Goal: Task Accomplishment & Management: Complete application form

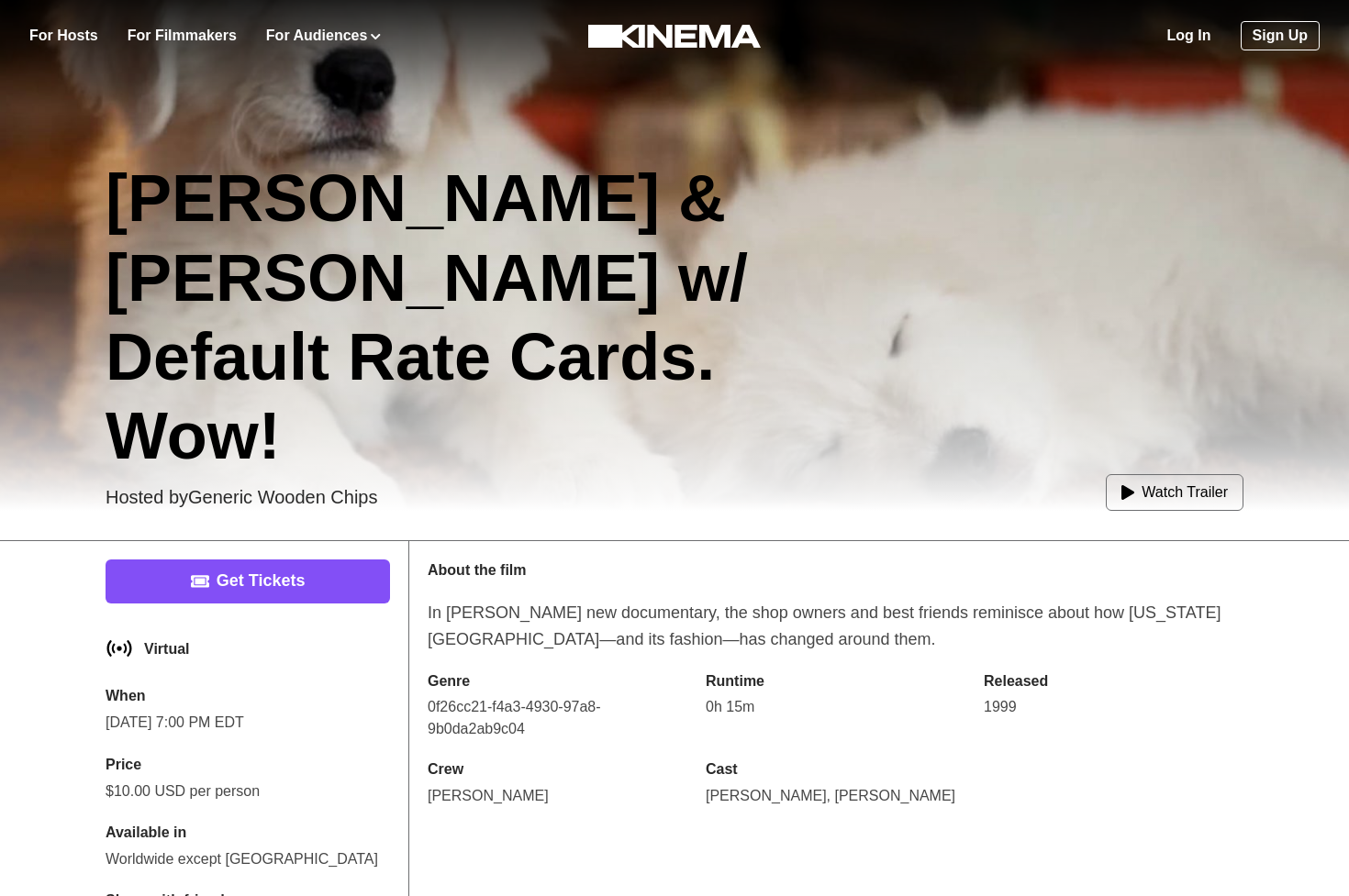
scroll to position [445, 0]
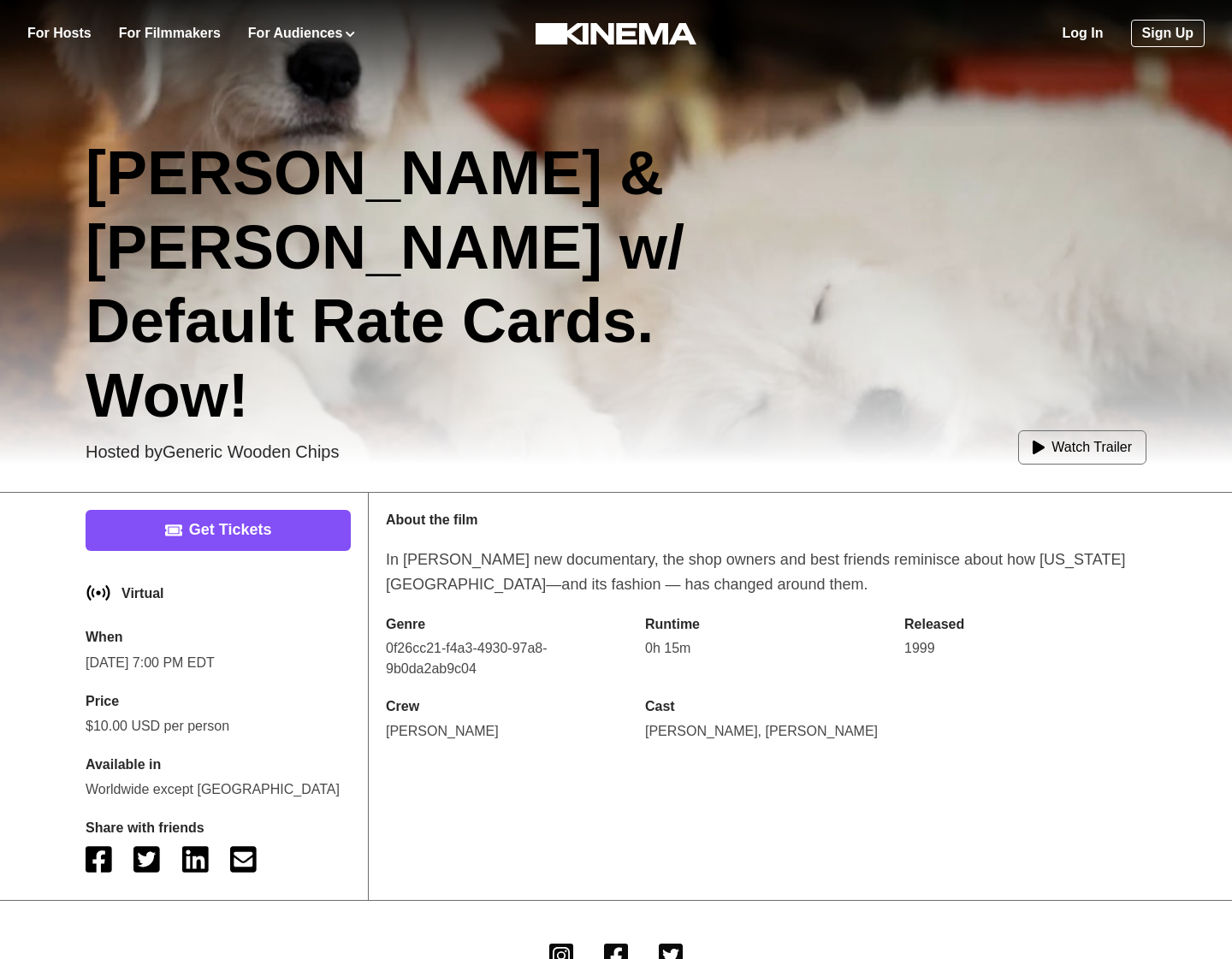
scroll to position [341, 0]
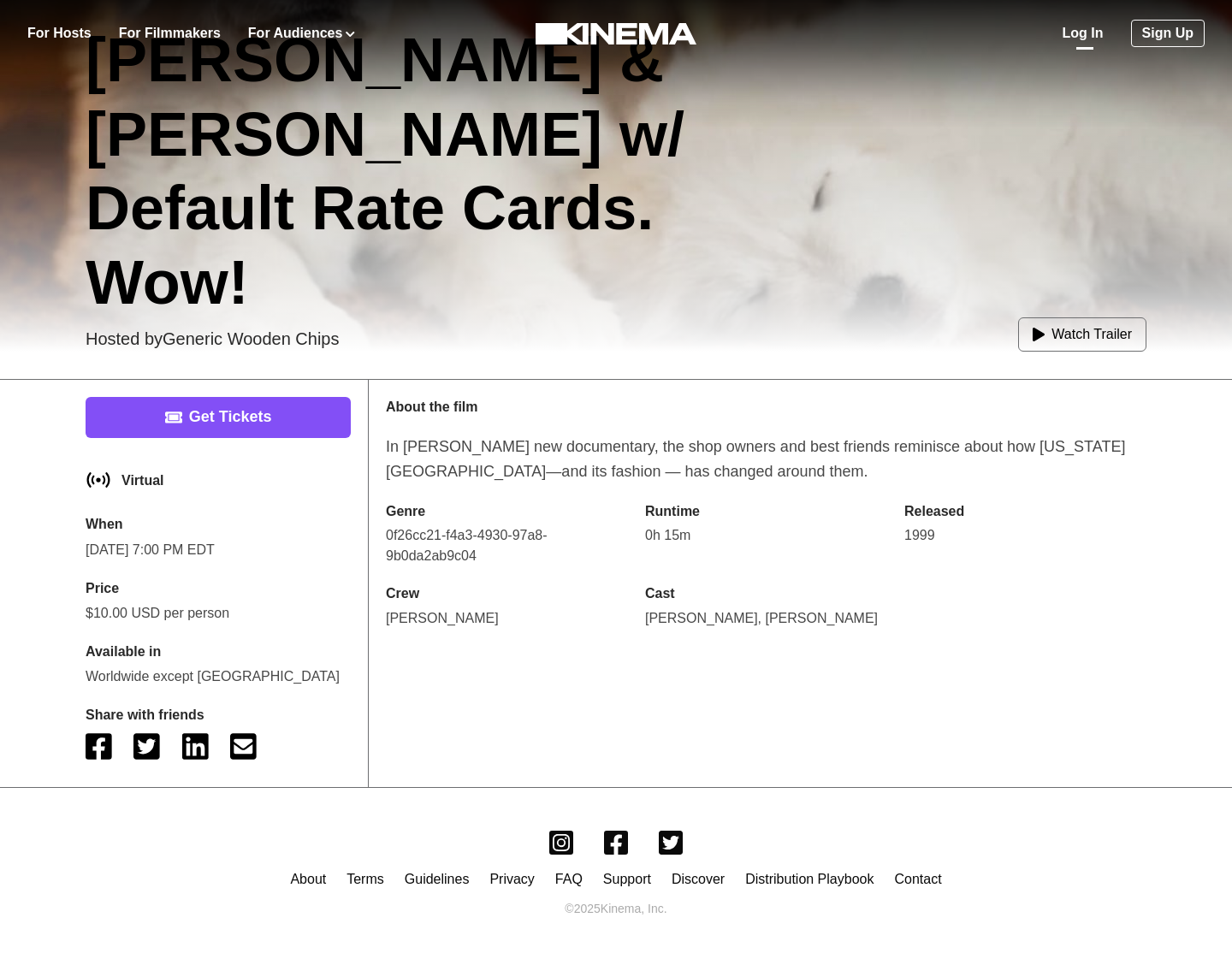
click at [1090, 38] on link "Log In" at bounding box center [1083, 33] width 41 height 21
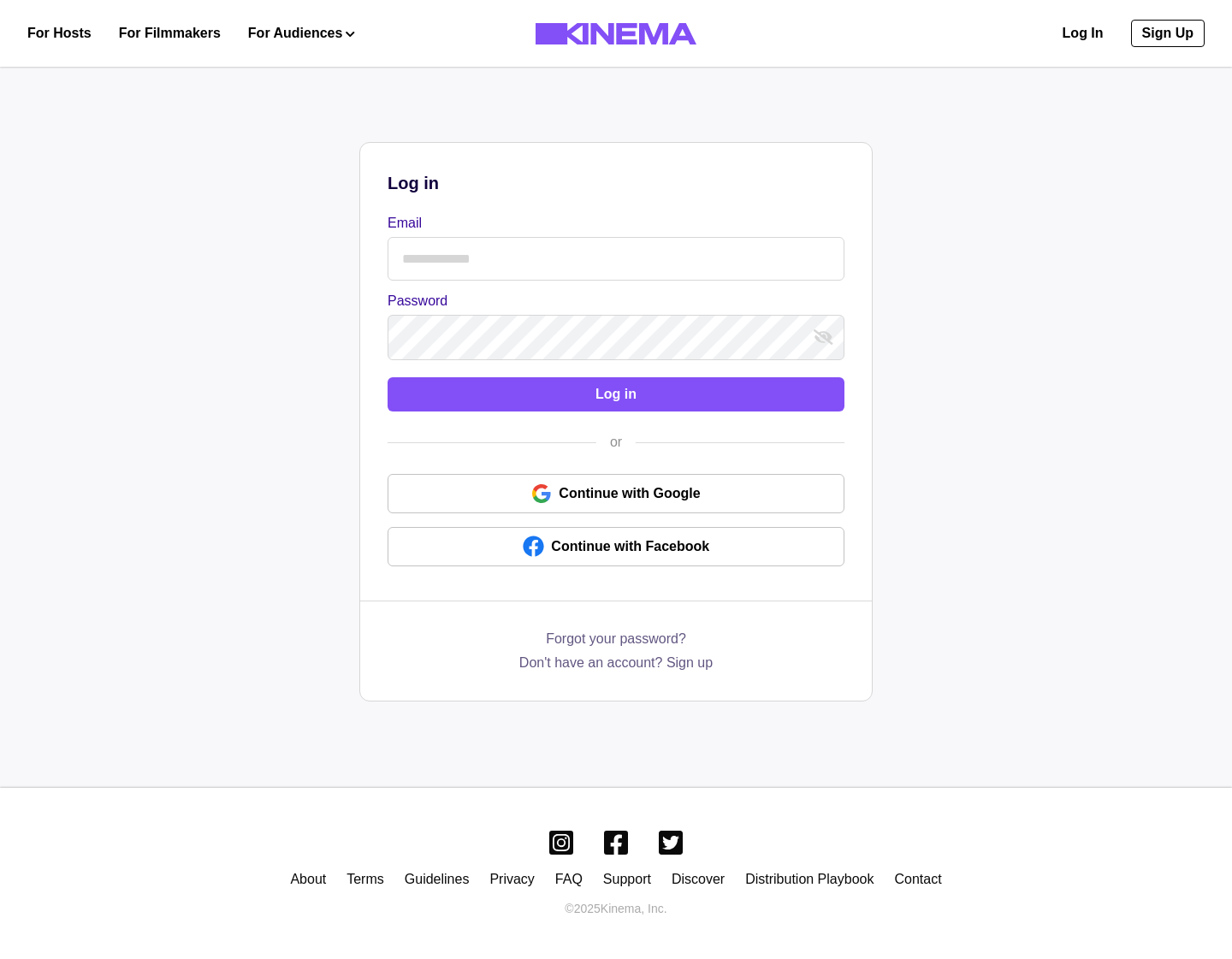
click at [466, 242] on input "Email" at bounding box center [616, 258] width 457 height 44
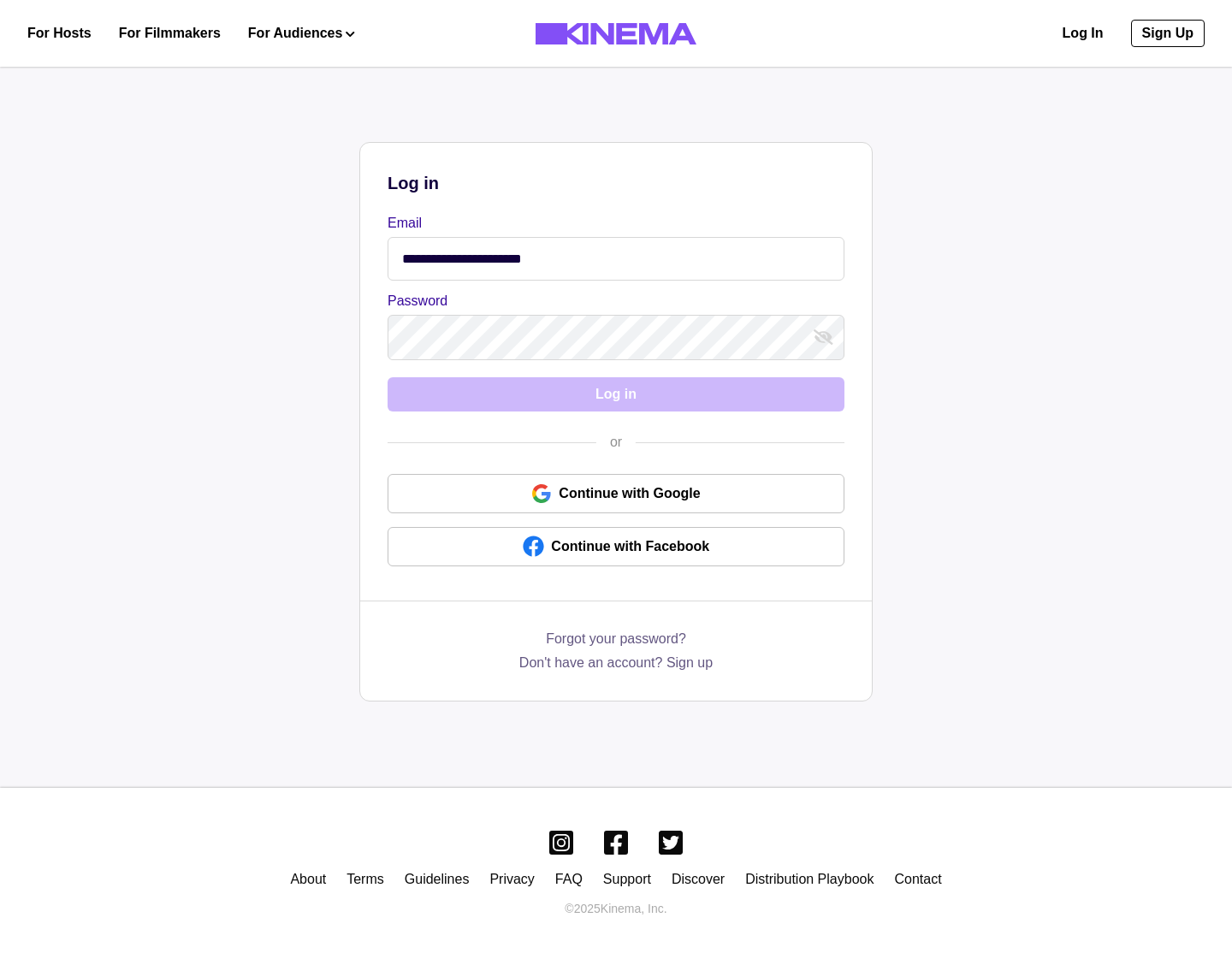
click at [506, 267] on input "**********" at bounding box center [616, 258] width 457 height 44
type input "**********"
click at [388, 377] on button "Log in" at bounding box center [616, 394] width 457 height 34
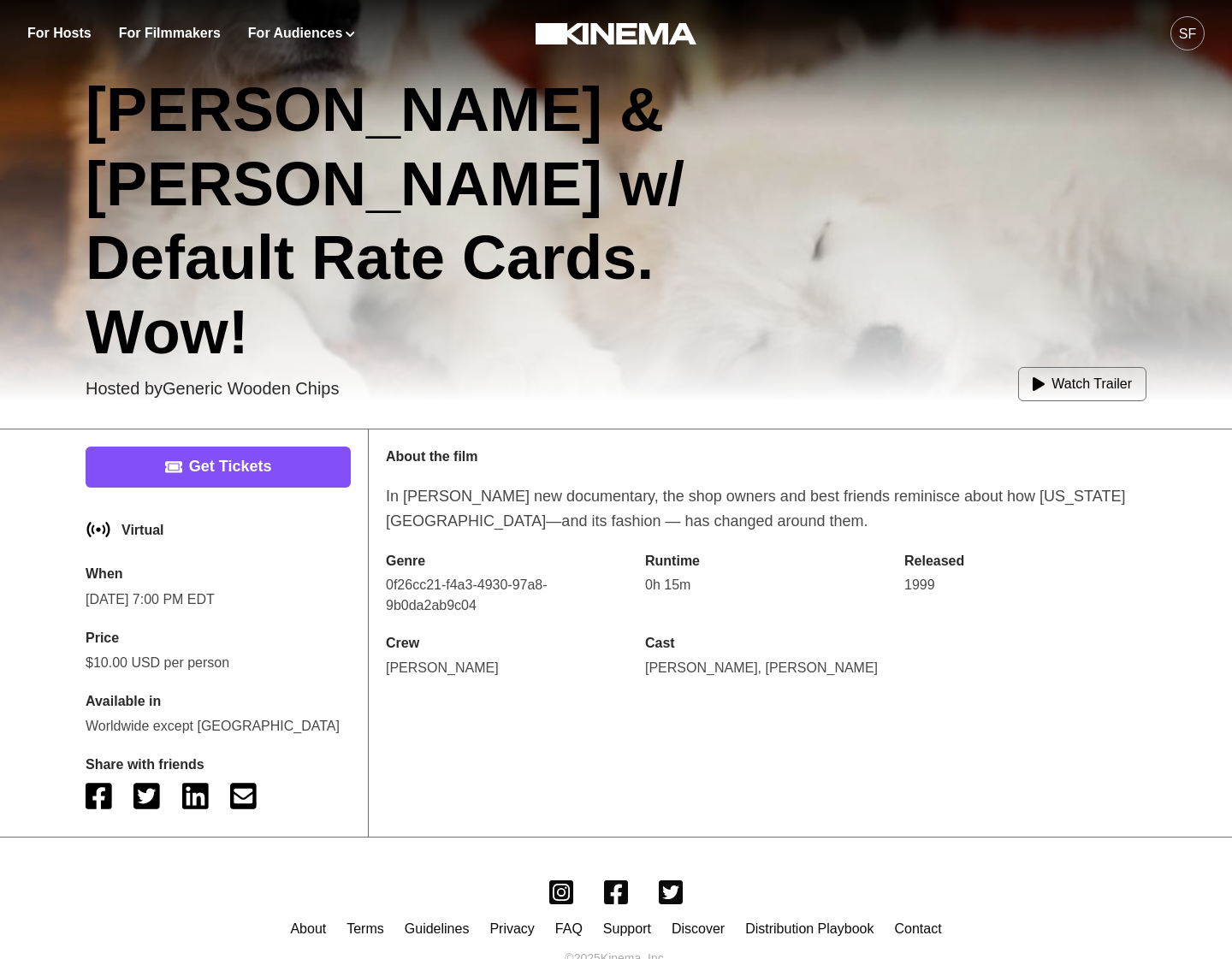
scroll to position [294, 0]
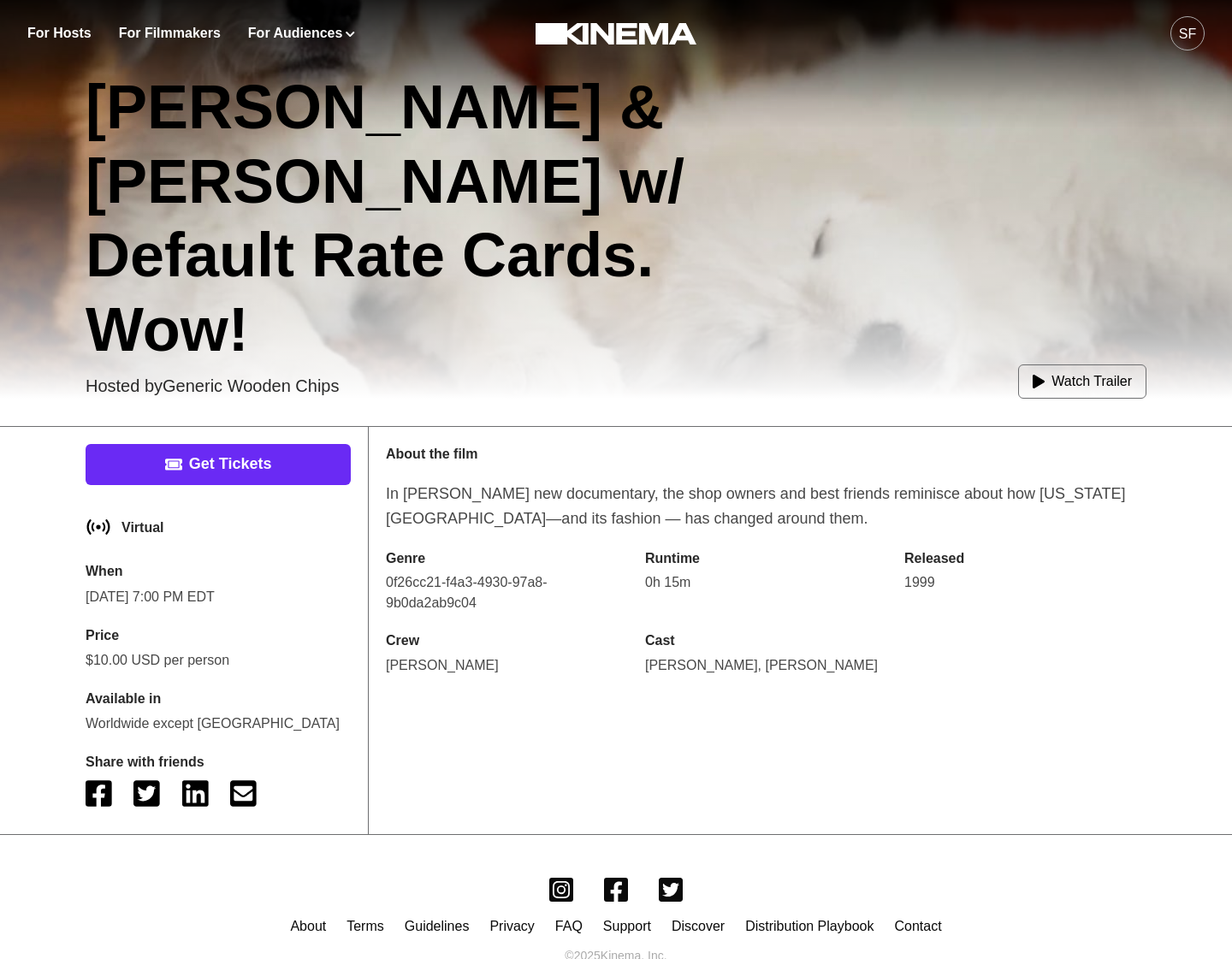
drag, startPoint x: 205, startPoint y: 495, endPoint x: 216, endPoint y: 475, distance: 22.8
click at [205, 495] on div "Get Tickets Virtual When Sep 26, 7:00 PM EDT Price $10.00 USD per person Availa…" at bounding box center [218, 631] width 299 height 408
click at [216, 475] on link "Get Tickets" at bounding box center [218, 465] width 265 height 41
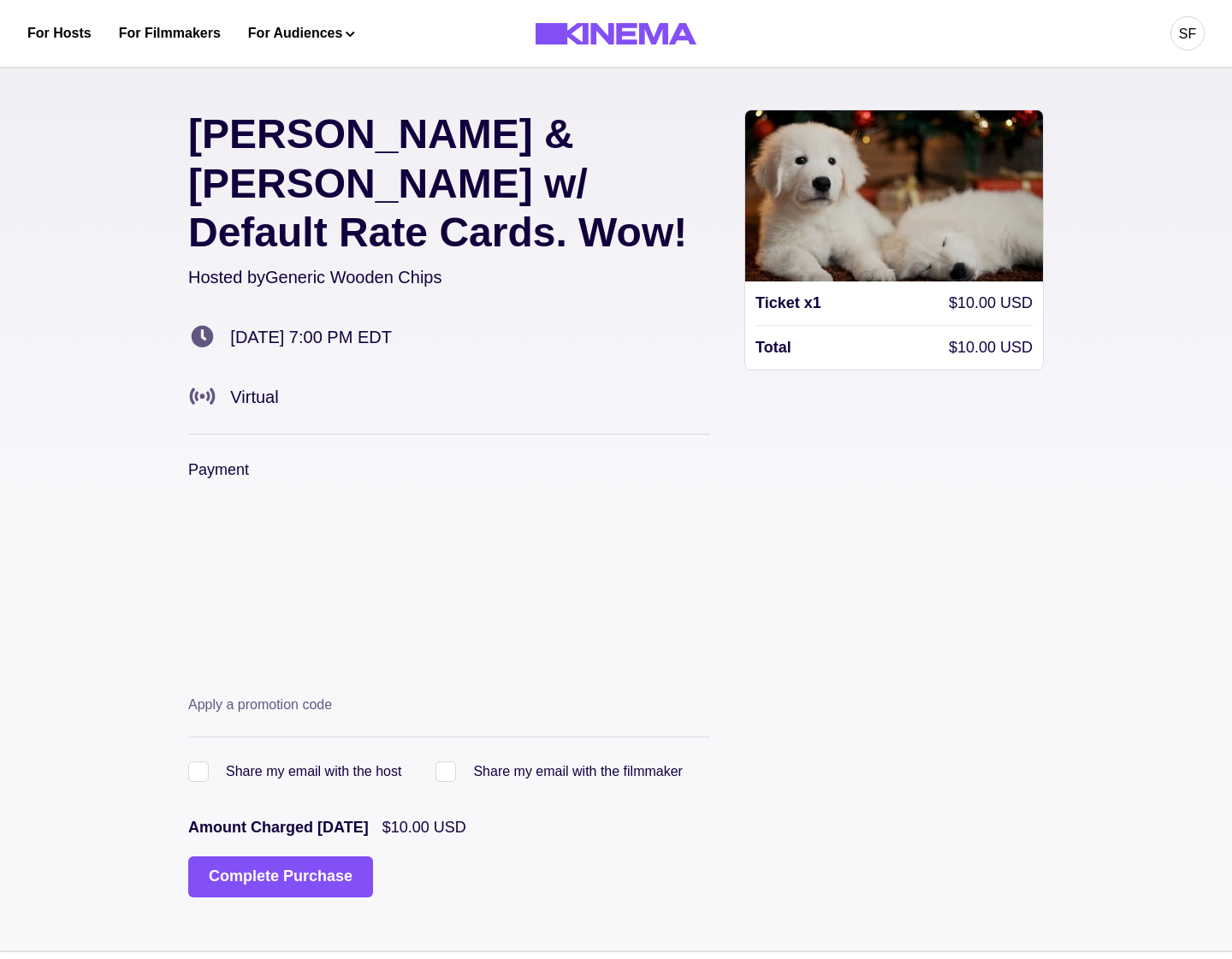
click at [848, 615] on div "Ticket x 1 $10.00 USD Total $10.00 USD" at bounding box center [893, 497] width 299 height 774
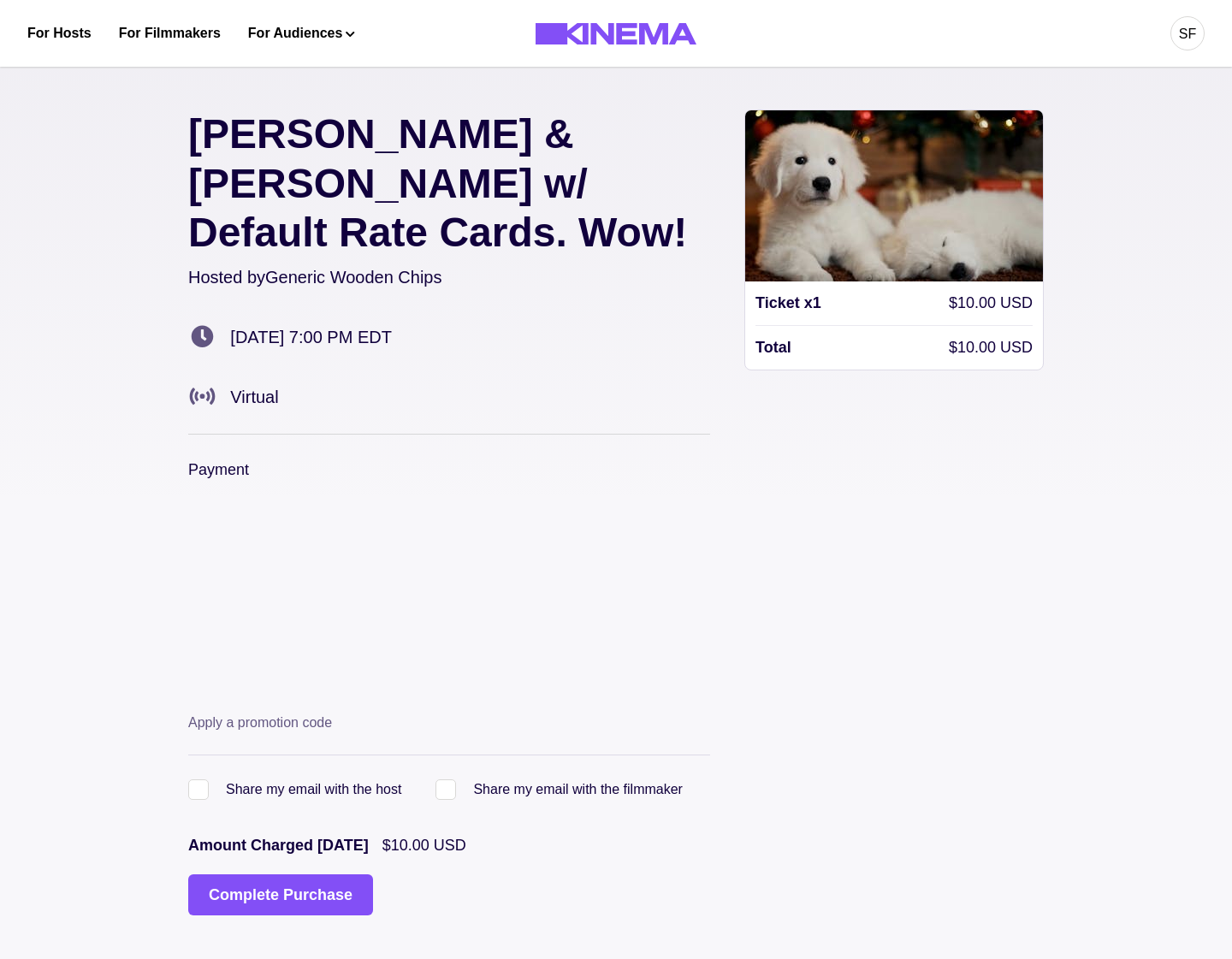
click at [455, 458] on div "Payment" at bounding box center [449, 582] width 522 height 248
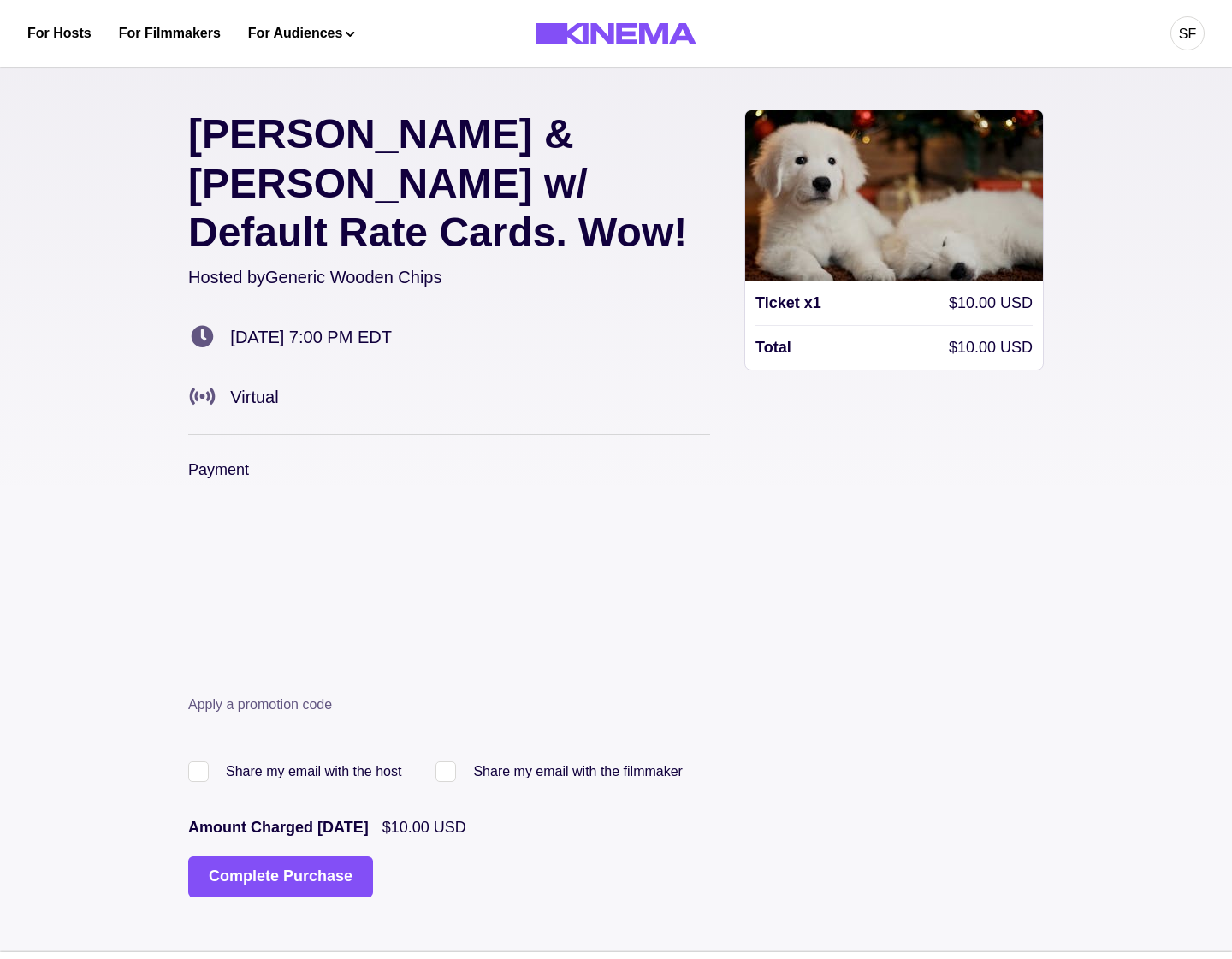
drag, startPoint x: 281, startPoint y: 843, endPoint x: 280, endPoint y: 834, distance: 9.1
click at [280, 856] on button "Complete Purchase" at bounding box center [281, 877] width 185 height 41
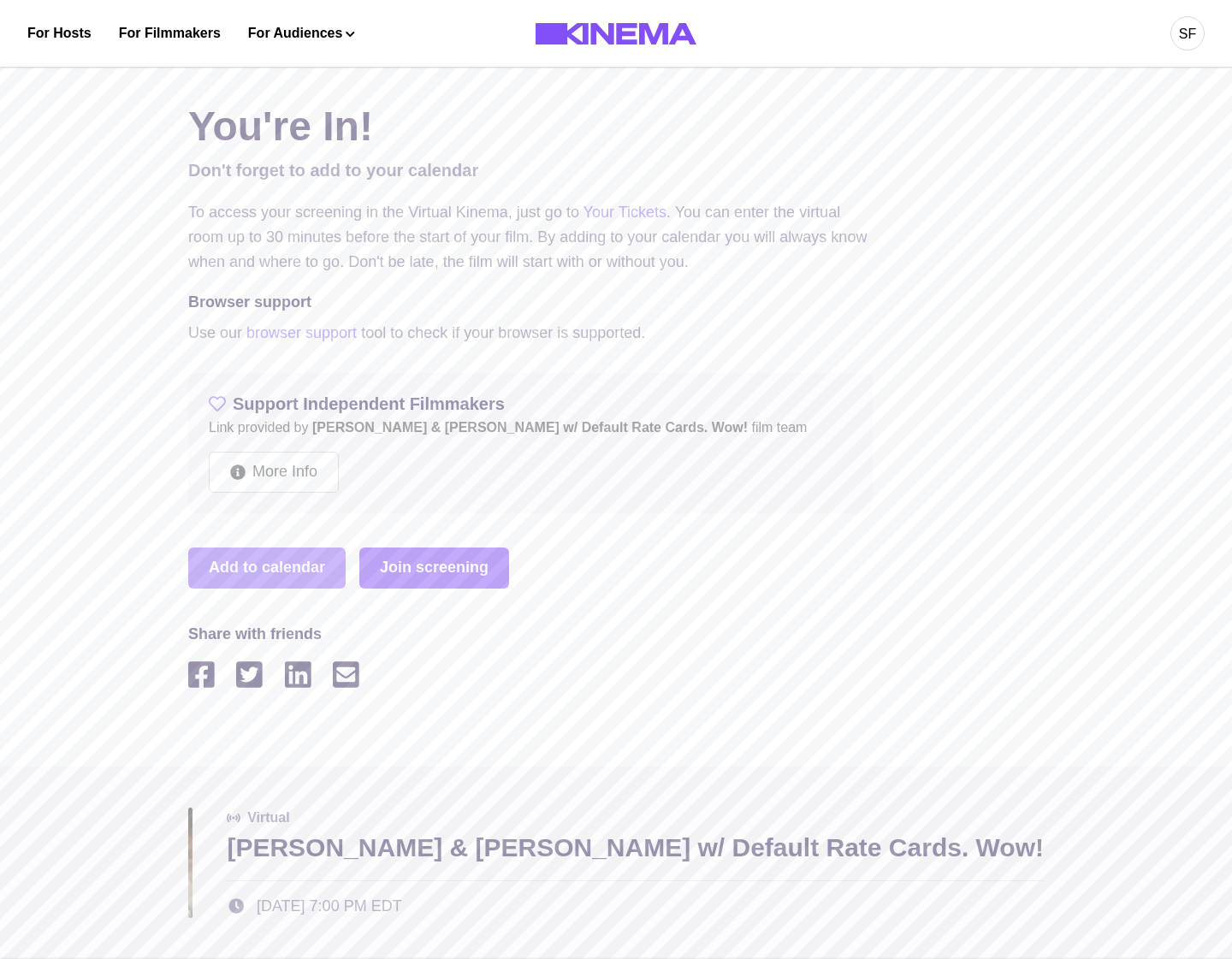
click at [442, 568] on link "Join screening" at bounding box center [434, 568] width 150 height 41
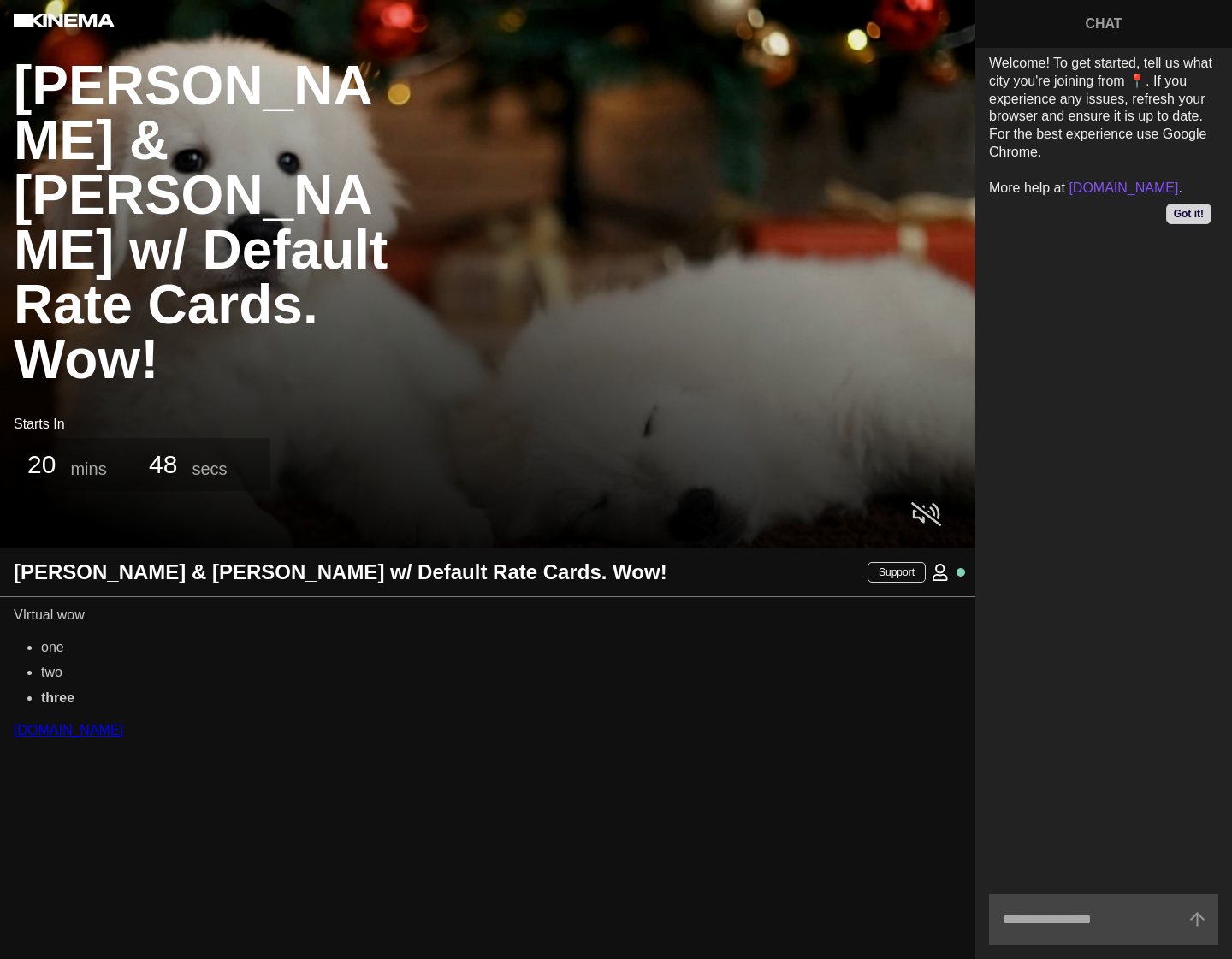
click at [63, 734] on link "appple.com" at bounding box center [68, 730] width 110 height 14
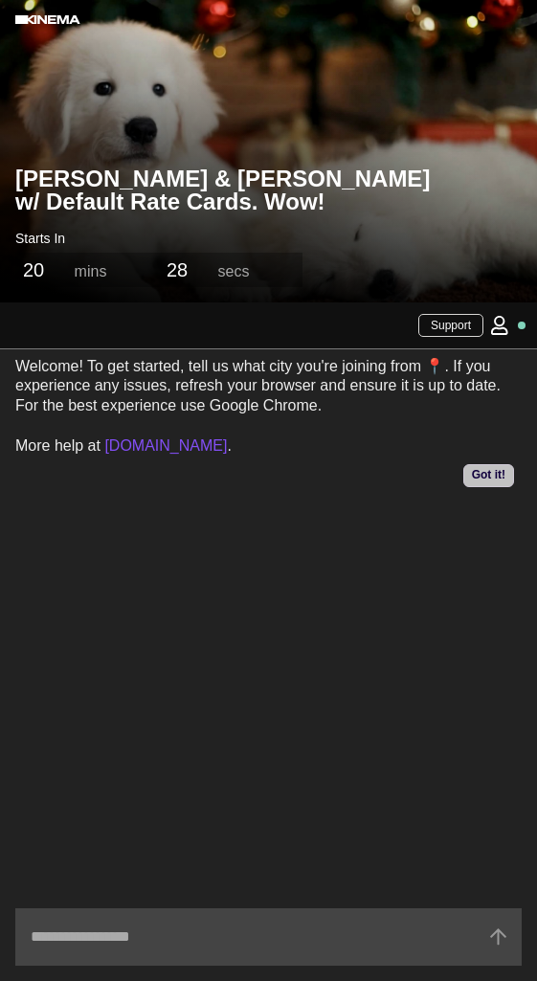
click at [487, 475] on button "Got it!" at bounding box center [488, 475] width 51 height 23
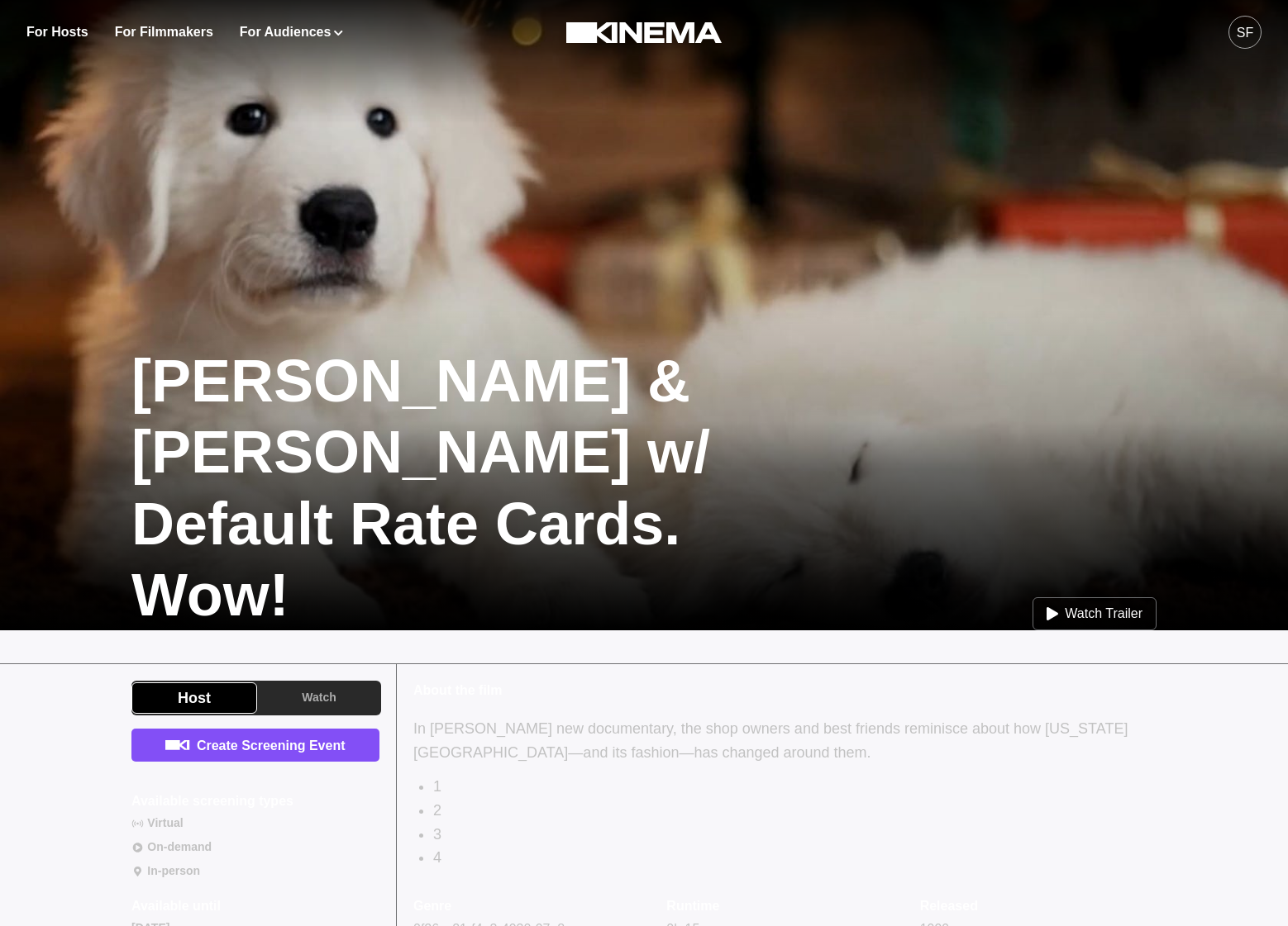
scroll to position [534, 0]
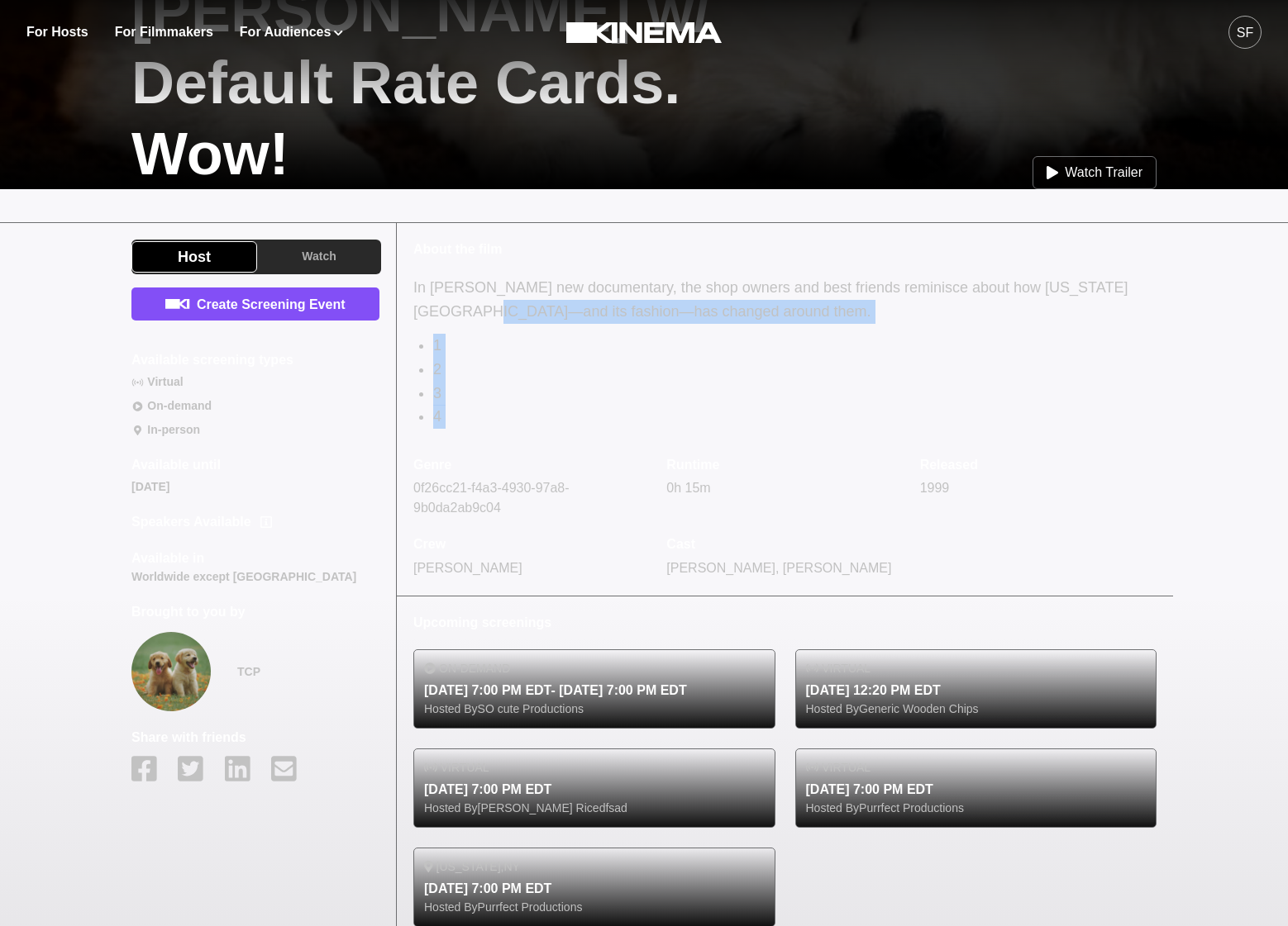
drag, startPoint x: 451, startPoint y: 433, endPoint x: 559, endPoint y: 312, distance: 162.2
click at [431, 312] on div "About the film In Smriti Keshari’s new documentary, the shop owners and best fr…" at bounding box center [785, 409] width 776 height 372
drag, startPoint x: 559, startPoint y: 312, endPoint x: 631, endPoint y: 413, distance: 124.0
click at [559, 312] on p "In [PERSON_NAME] new documentary, the shop owners and best friends reminisce ab…" at bounding box center [785, 300] width 743 height 48
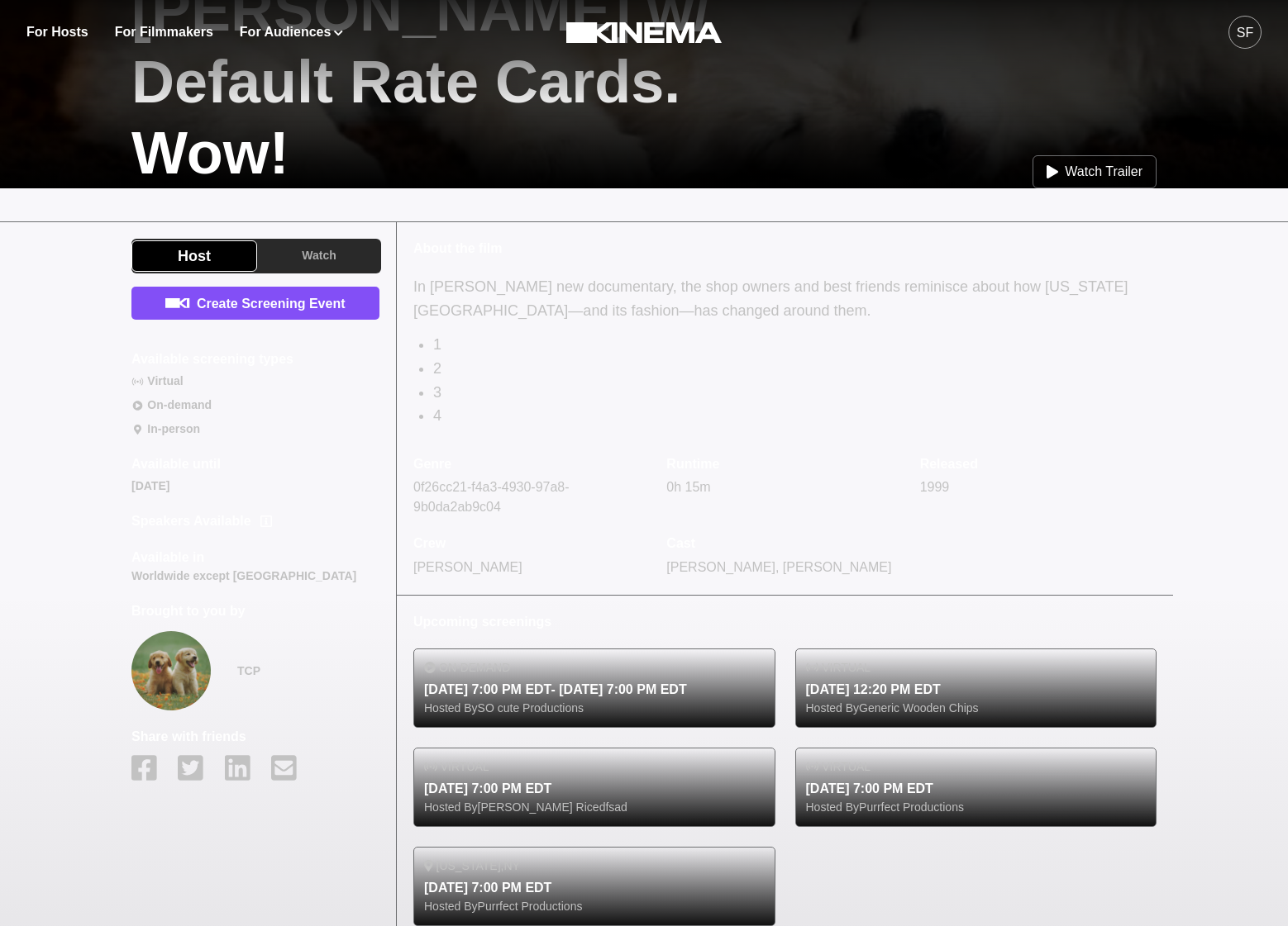
scroll to position [574, 0]
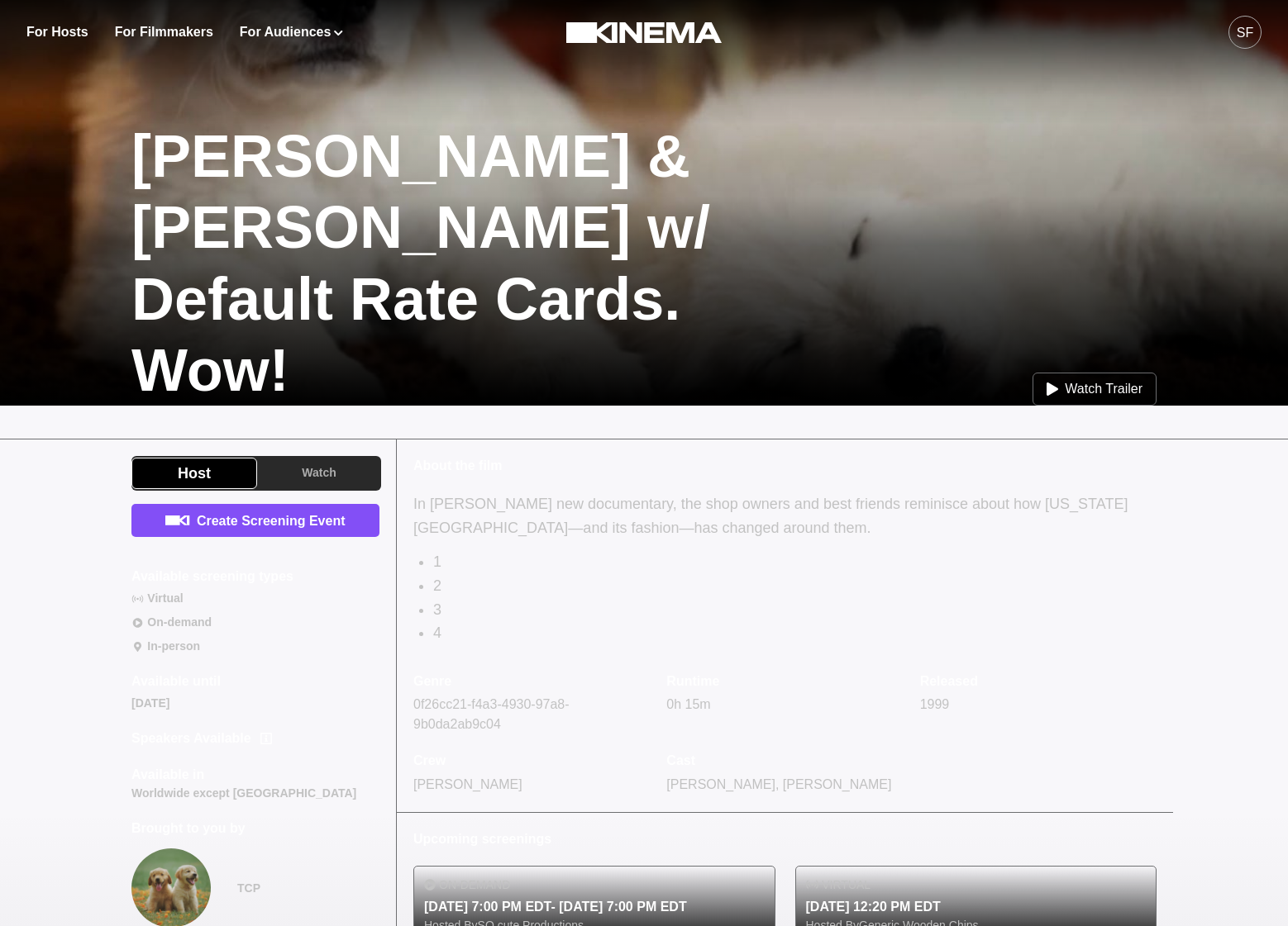
scroll to position [332, 0]
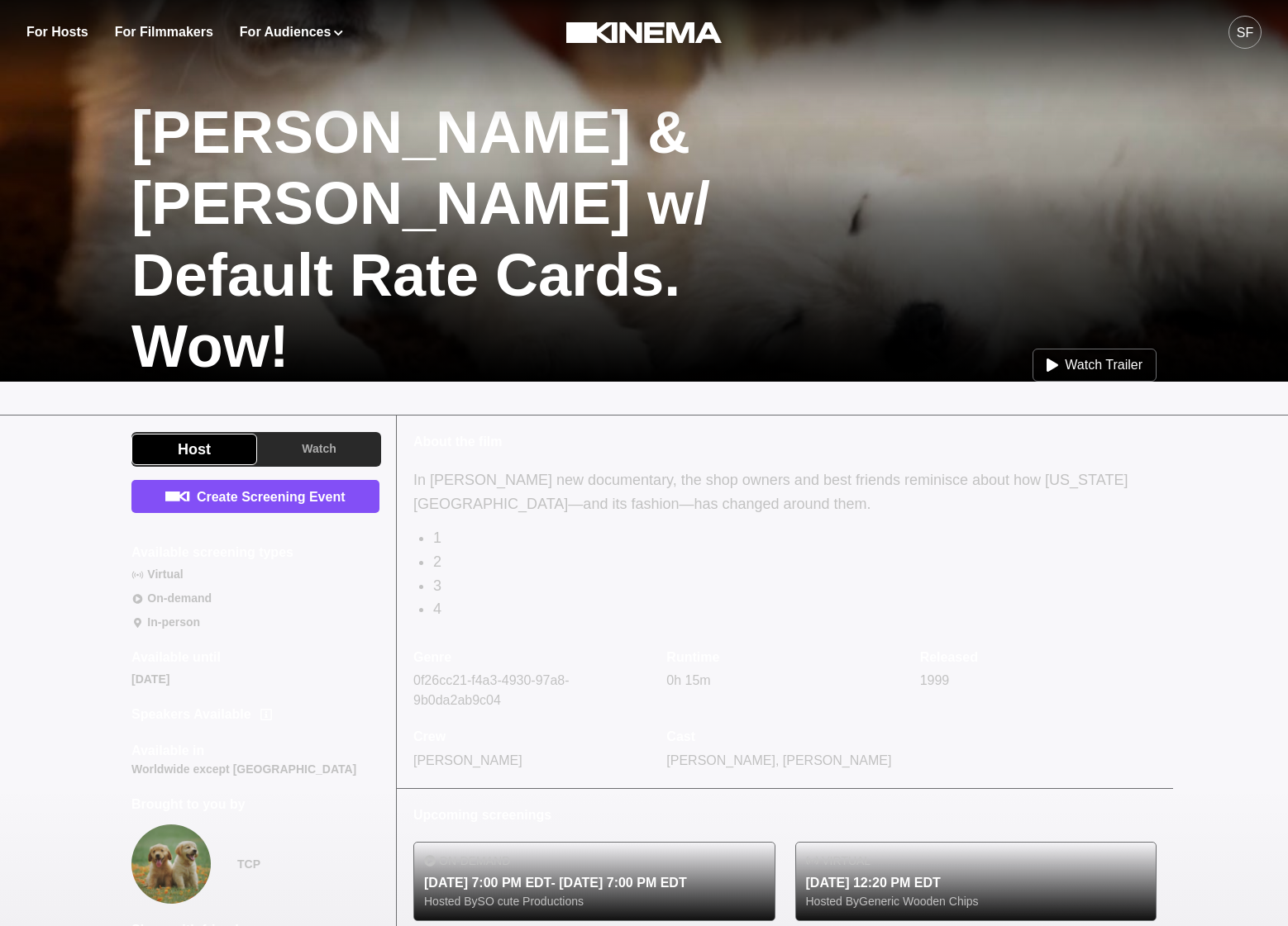
scroll to position [359, 0]
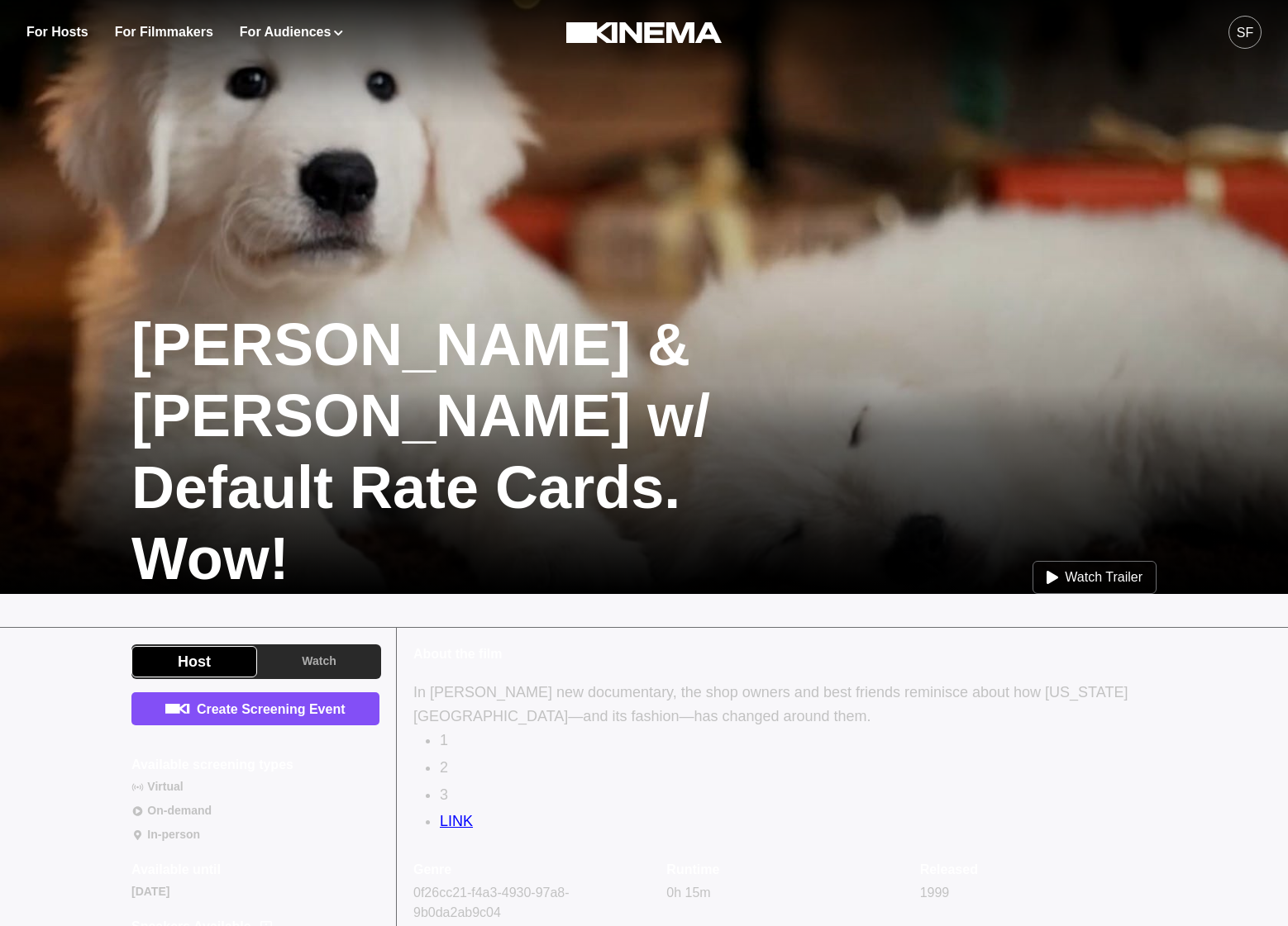
scroll to position [234, 0]
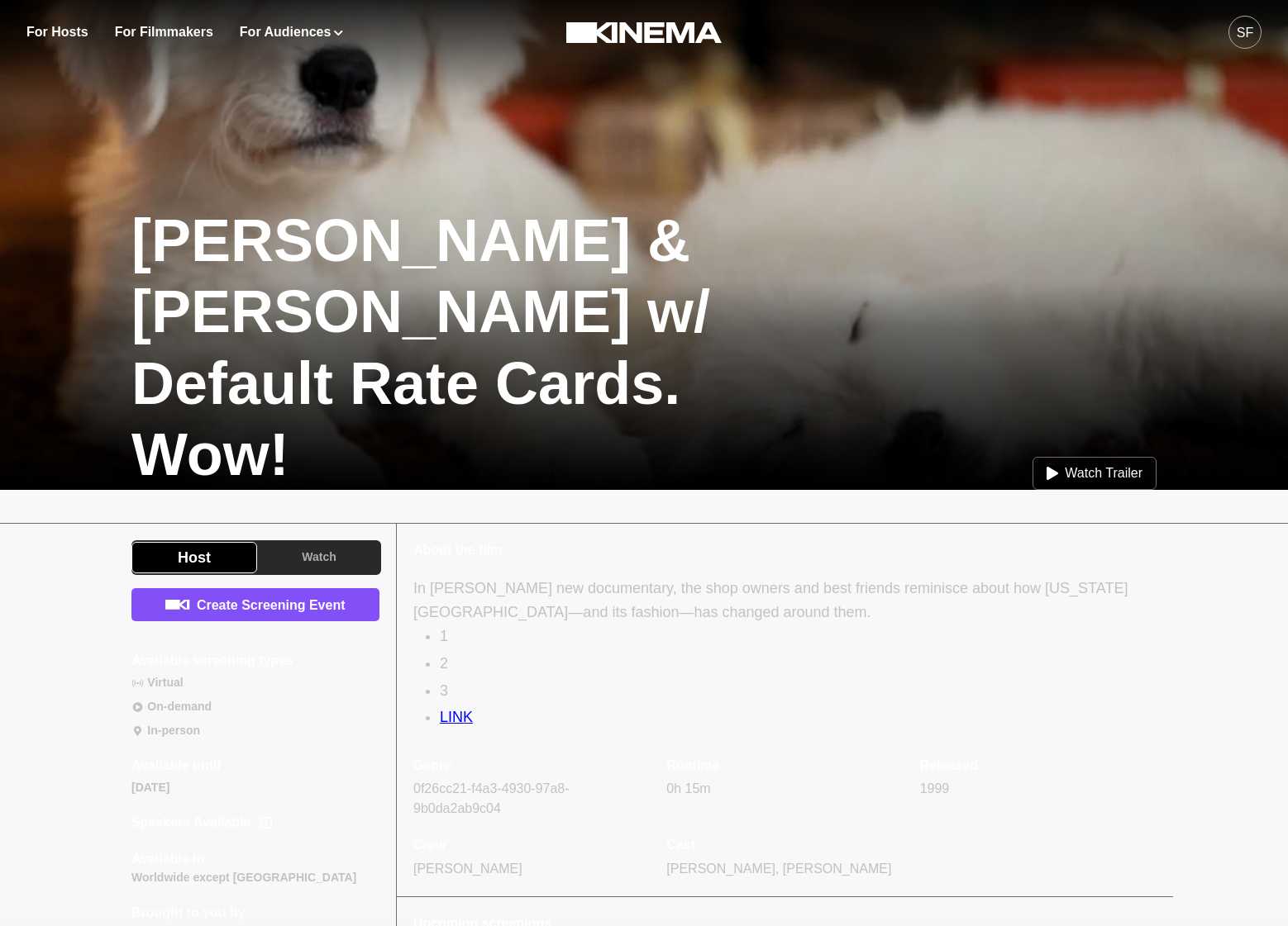
click at [455, 721] on link "LINK" at bounding box center [456, 716] width 33 height 16
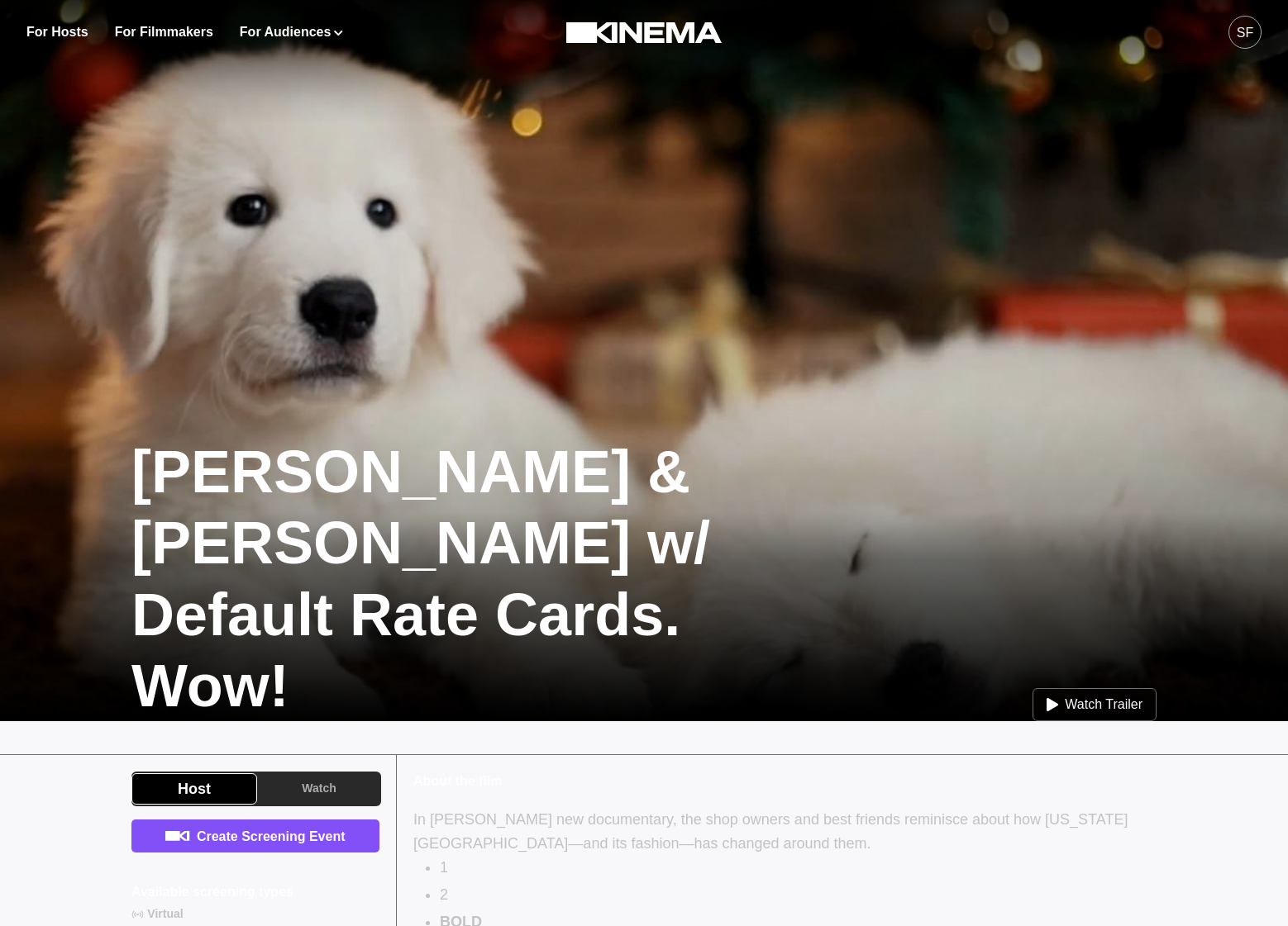
scroll to position [105, 0]
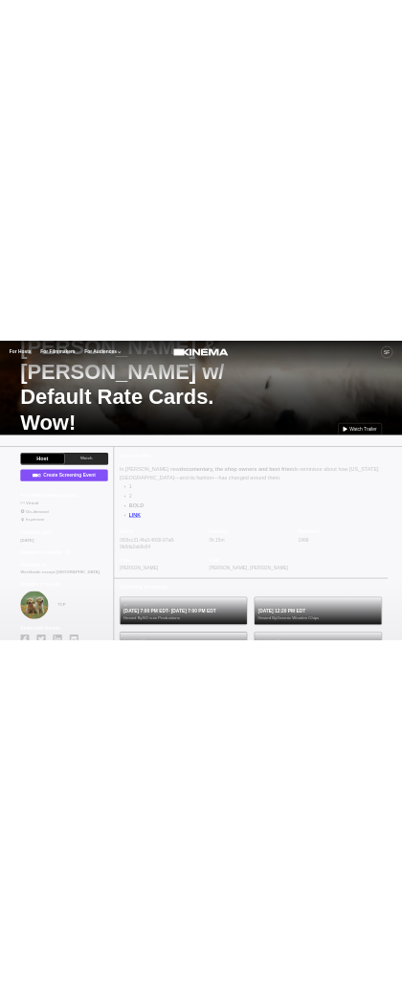
scroll to position [452, 0]
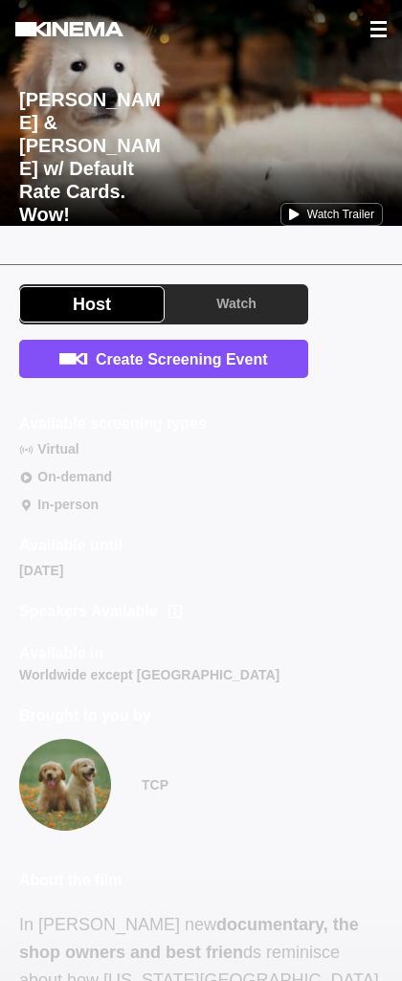
scroll to position [671, 0]
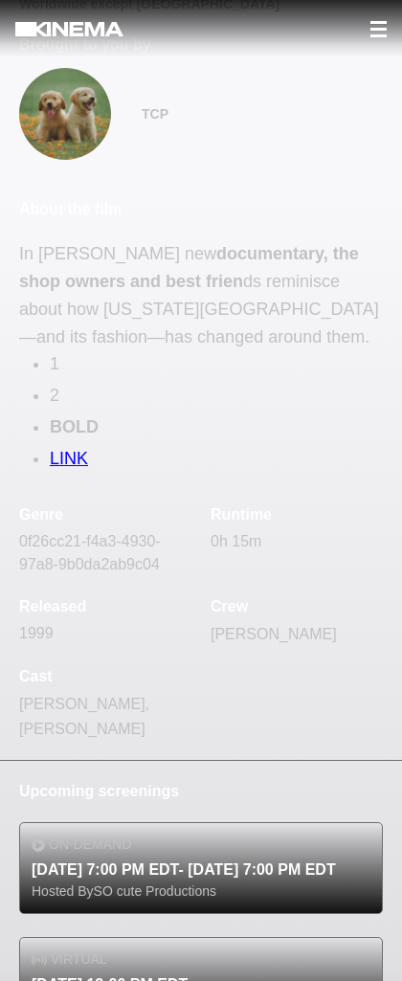
click at [48, 455] on p "In Smriti Keshari’s new documentary, the shop owners and best frien ds reminisc…" at bounding box center [201, 356] width 364 height 232
click at [60, 461] on link "LINK" at bounding box center [69, 458] width 38 height 19
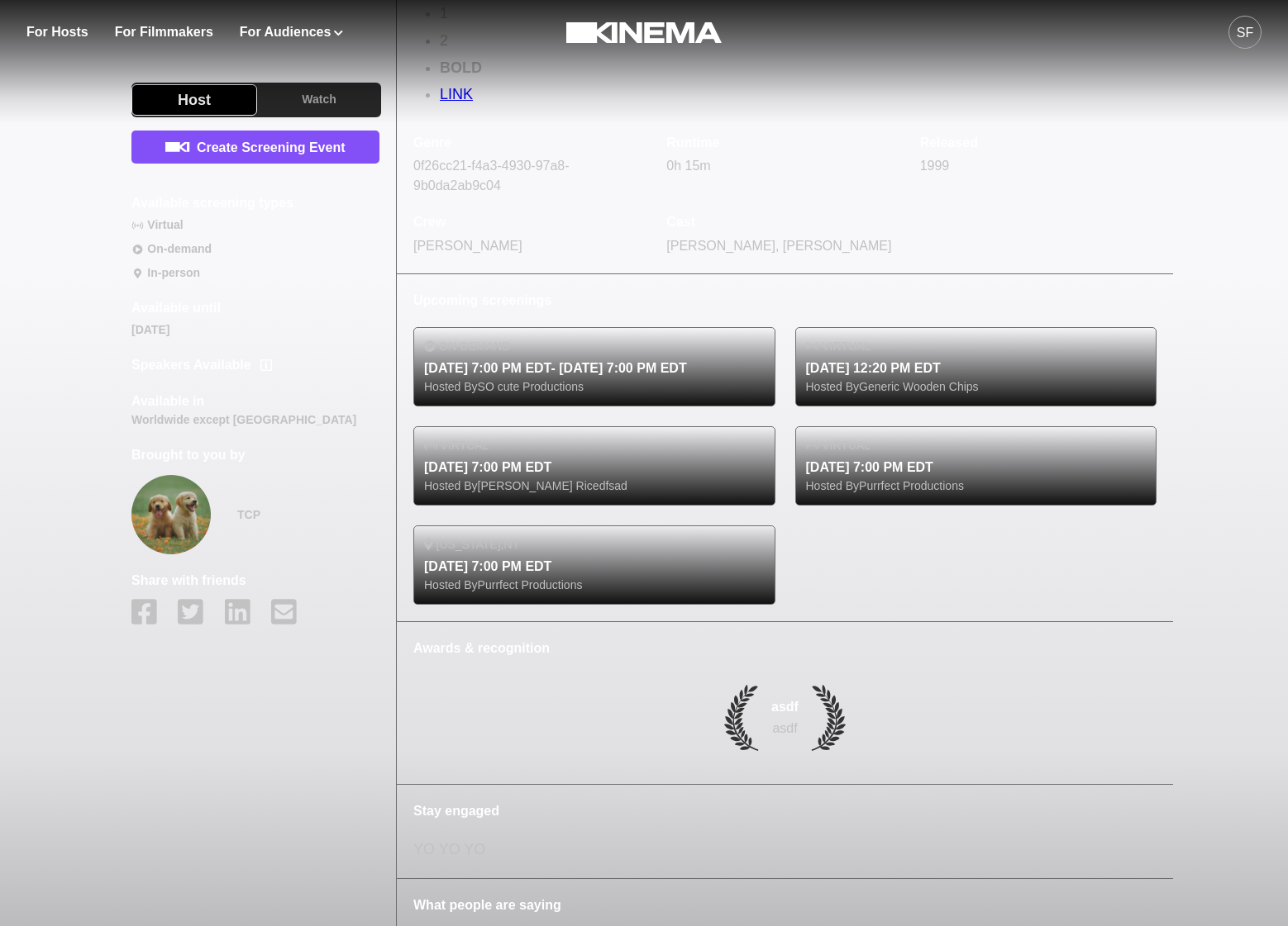
scroll to position [0, 0]
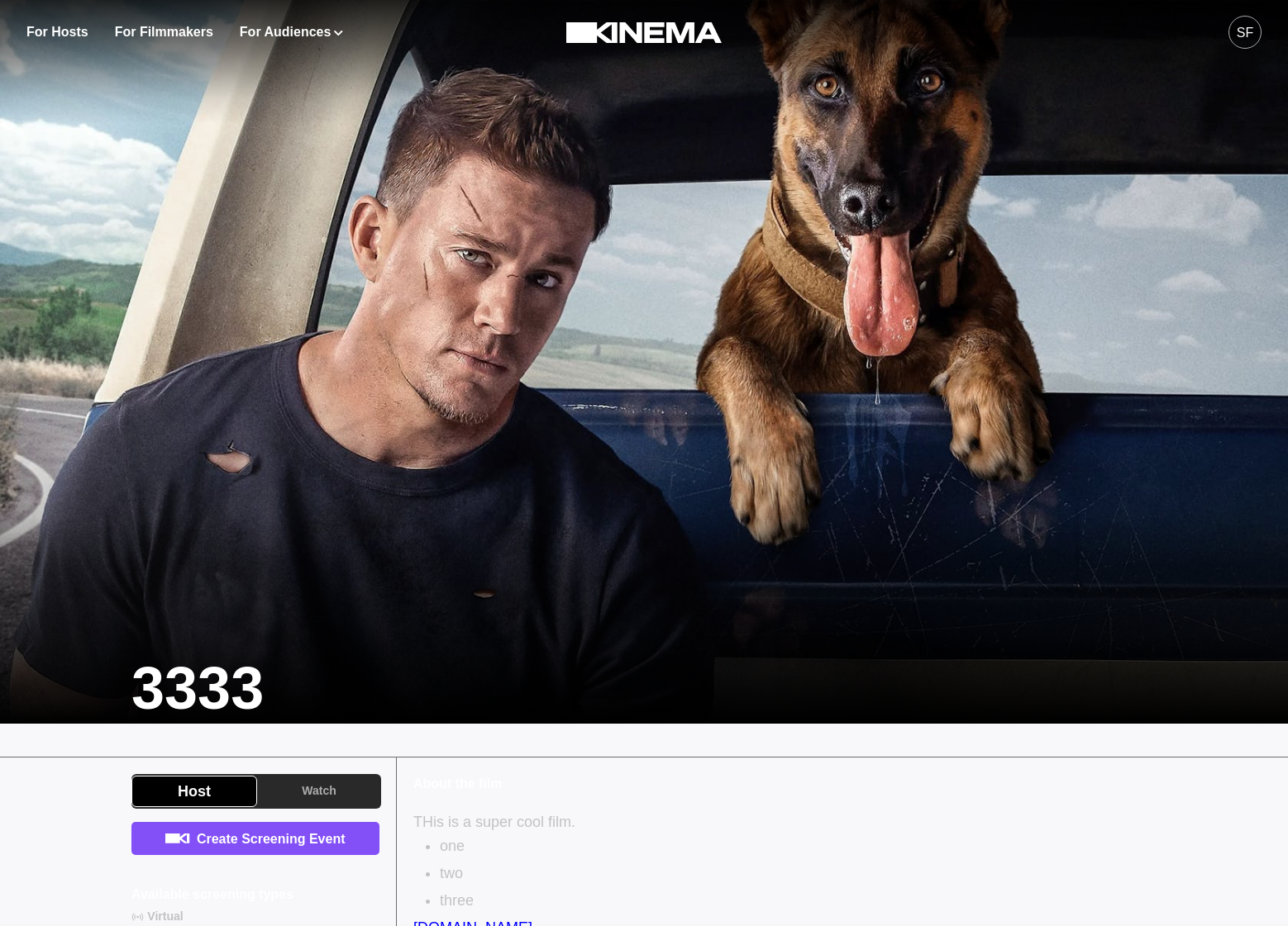
scroll to position [282, 0]
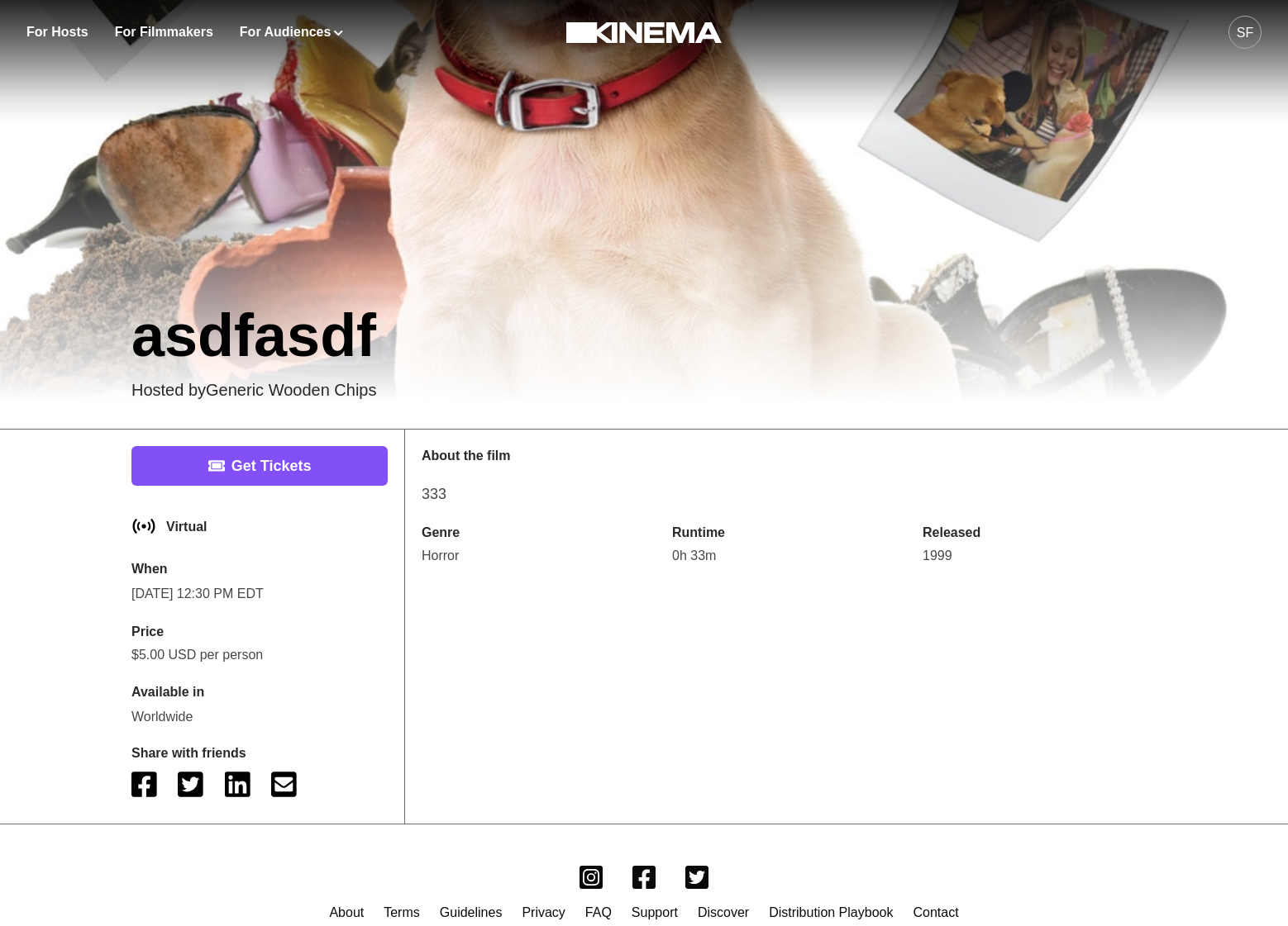
scroll to position [385, 0]
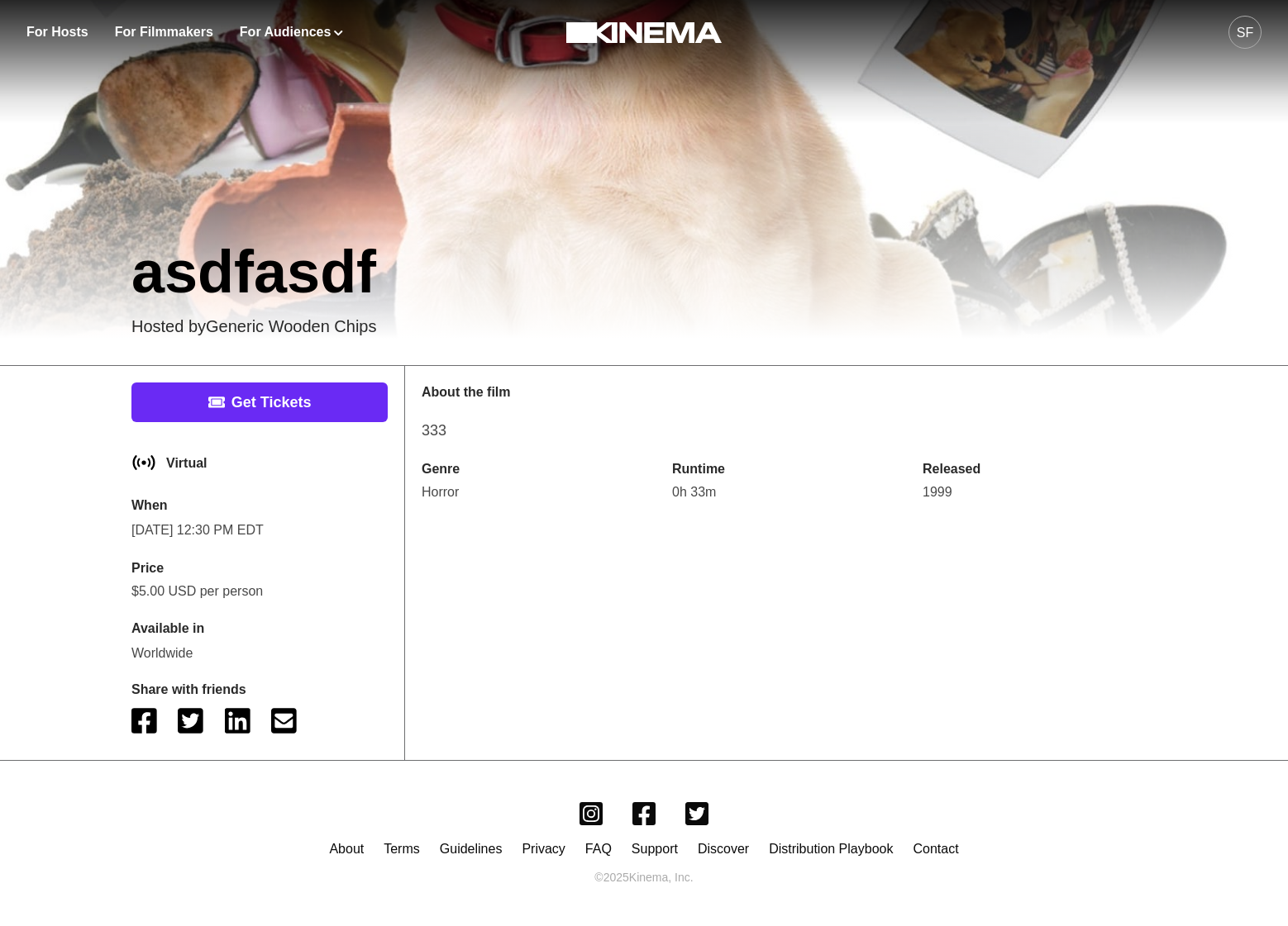
click at [245, 407] on link "Get Tickets" at bounding box center [259, 402] width 256 height 40
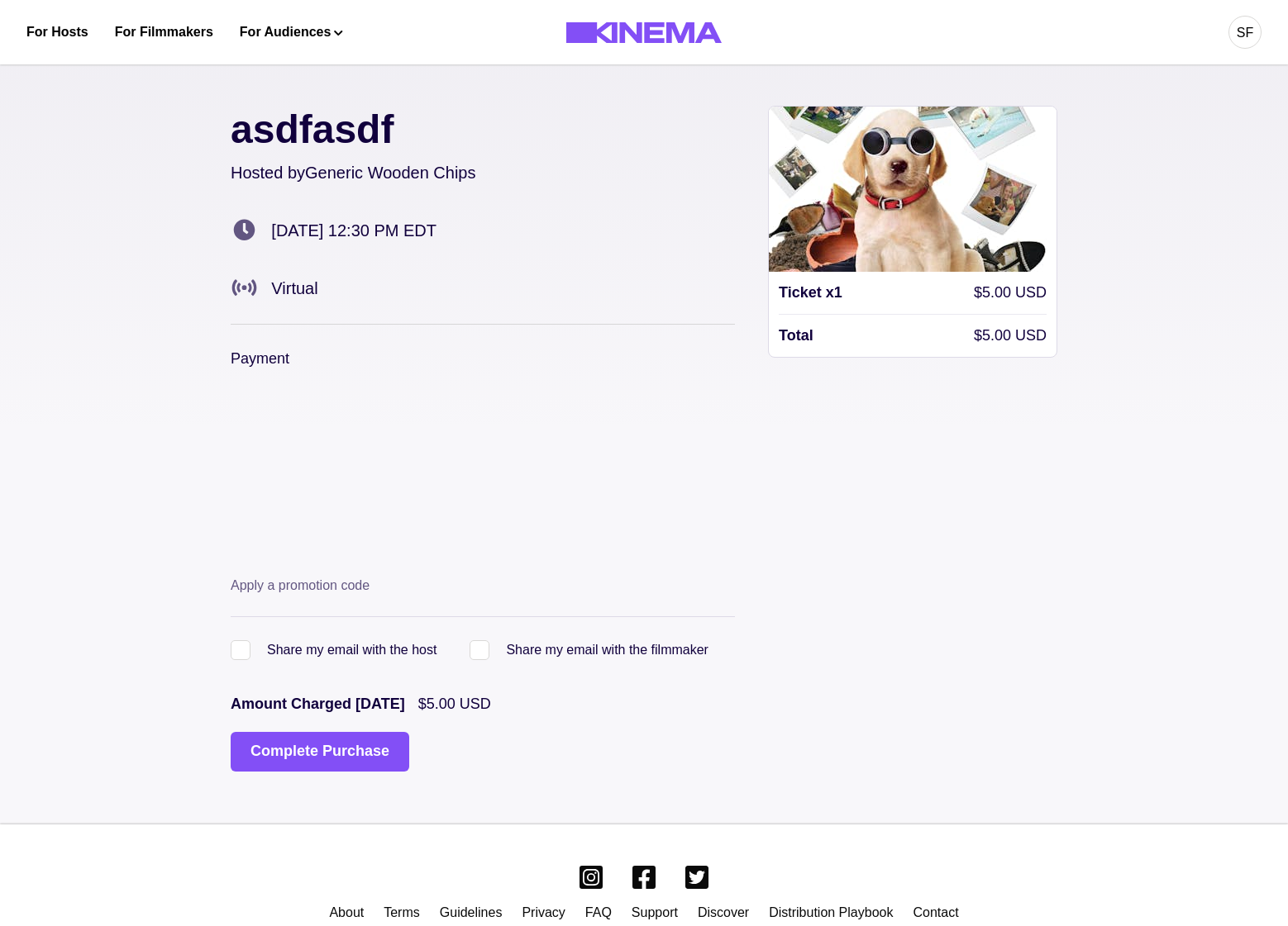
drag, startPoint x: 313, startPoint y: 318, endPoint x: 341, endPoint y: 384, distance: 71.7
click at [313, 318] on form "Payment Apply a promotion code Share my email with the host Share my email with…" at bounding box center [483, 537] width 504 height 471
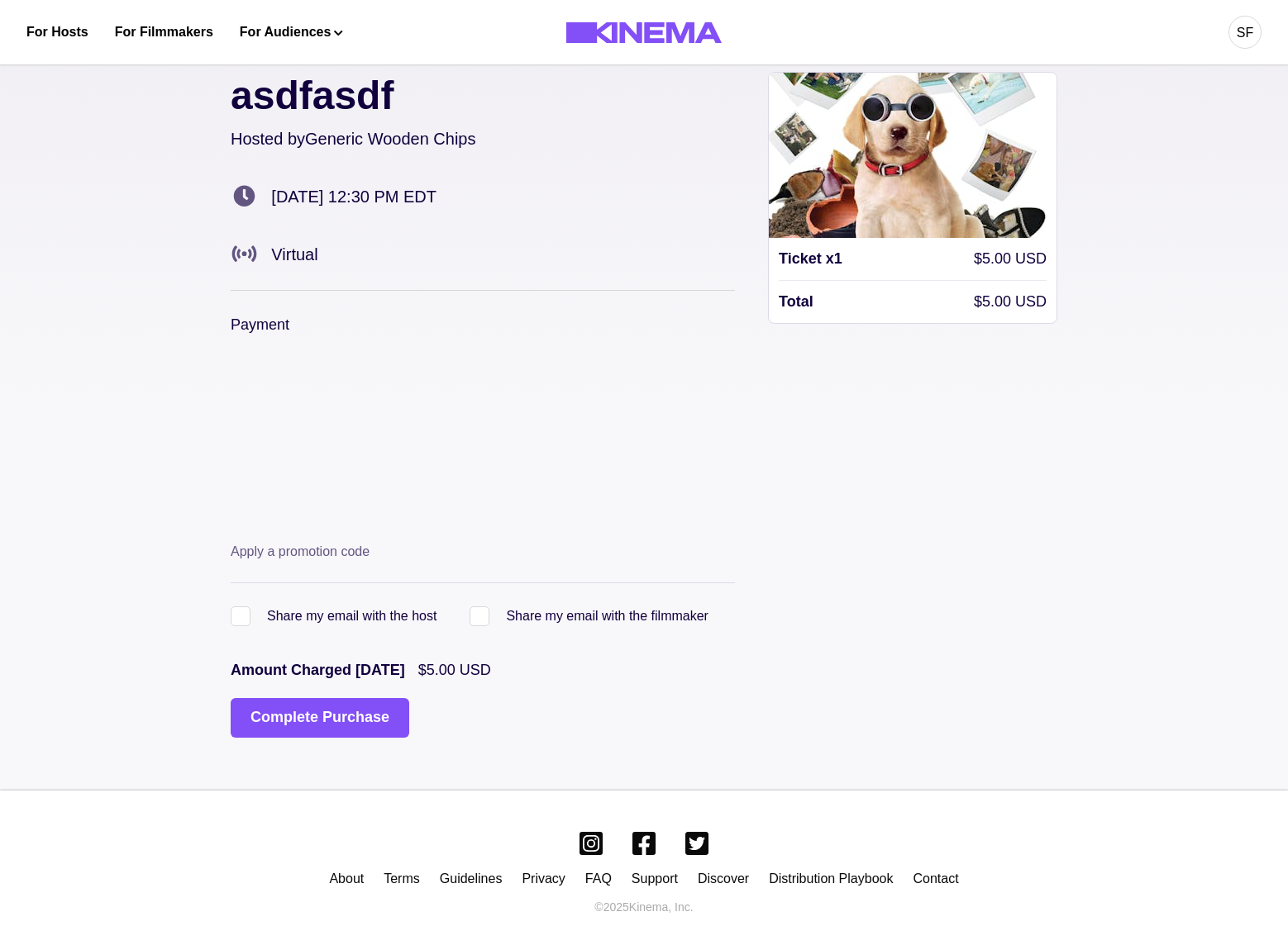
click at [300, 746] on div "asdfasdf Hosted by Generic Wooden Chips Mon, Sep 8, 12:30 PM EDT Virtual Paymen…" at bounding box center [643, 405] width 826 height 772
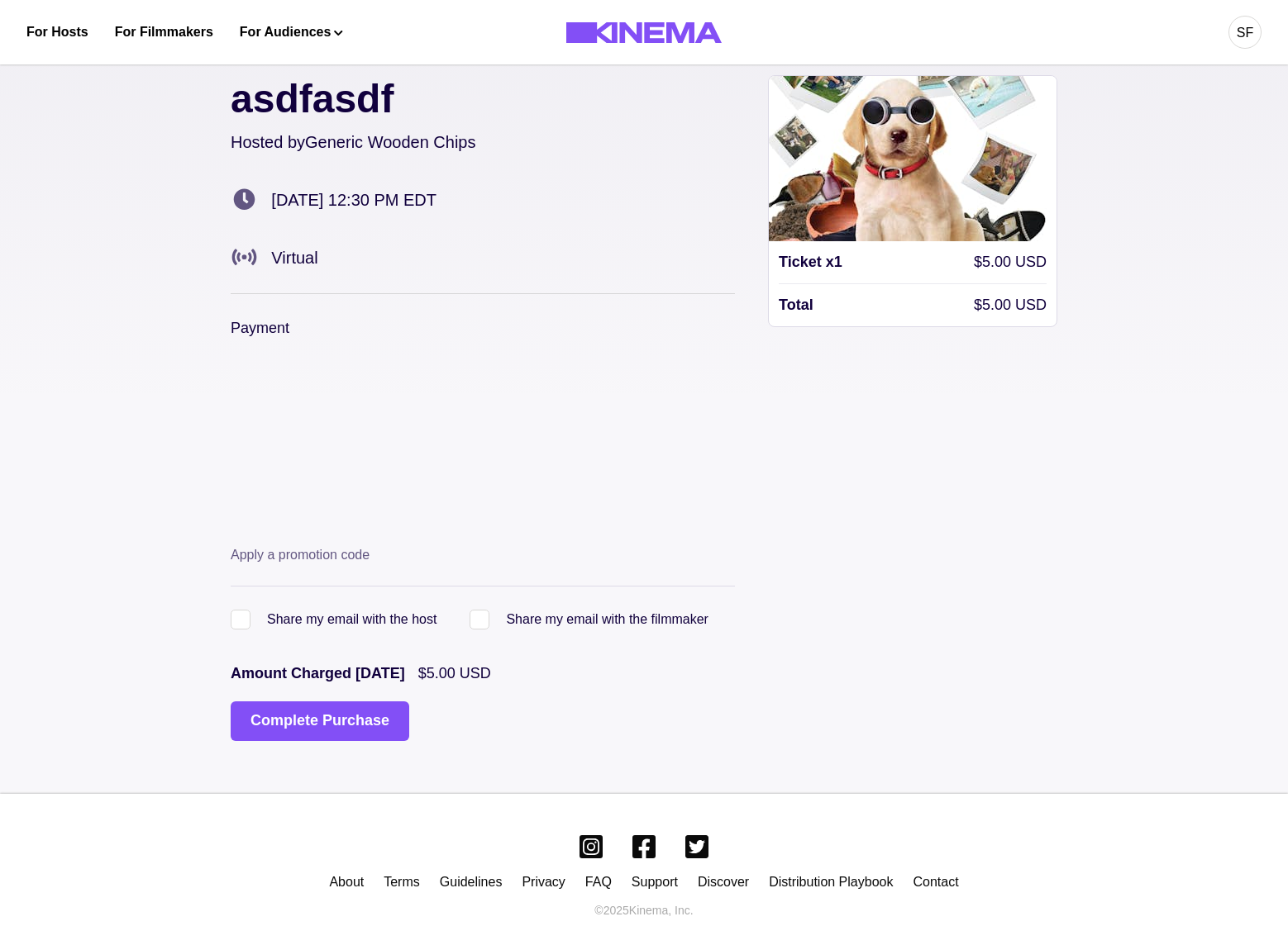
click at [307, 732] on button "Complete Purchase" at bounding box center [319, 721] width 179 height 40
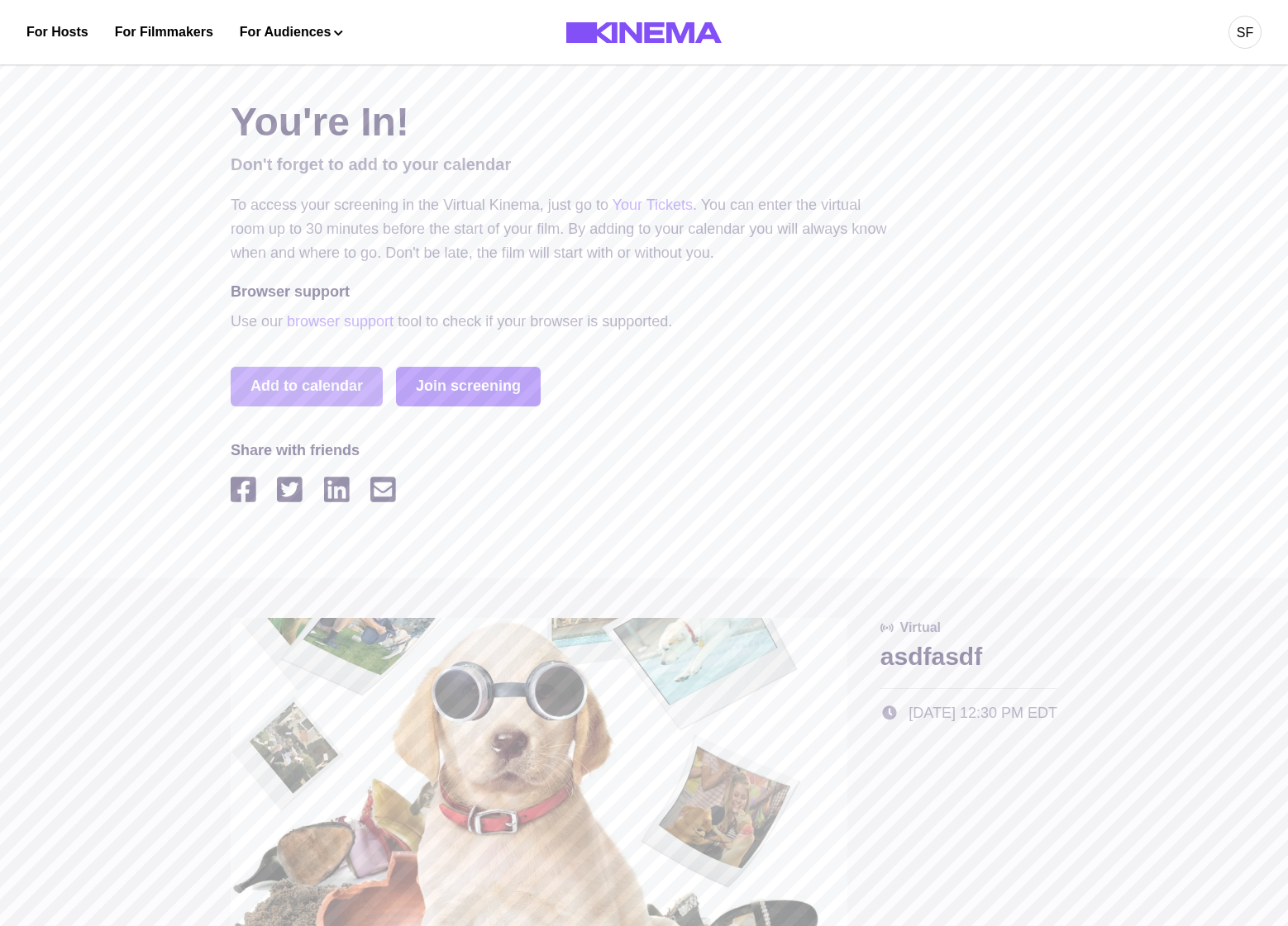
click at [491, 387] on link "Join screening" at bounding box center [469, 387] width 145 height 40
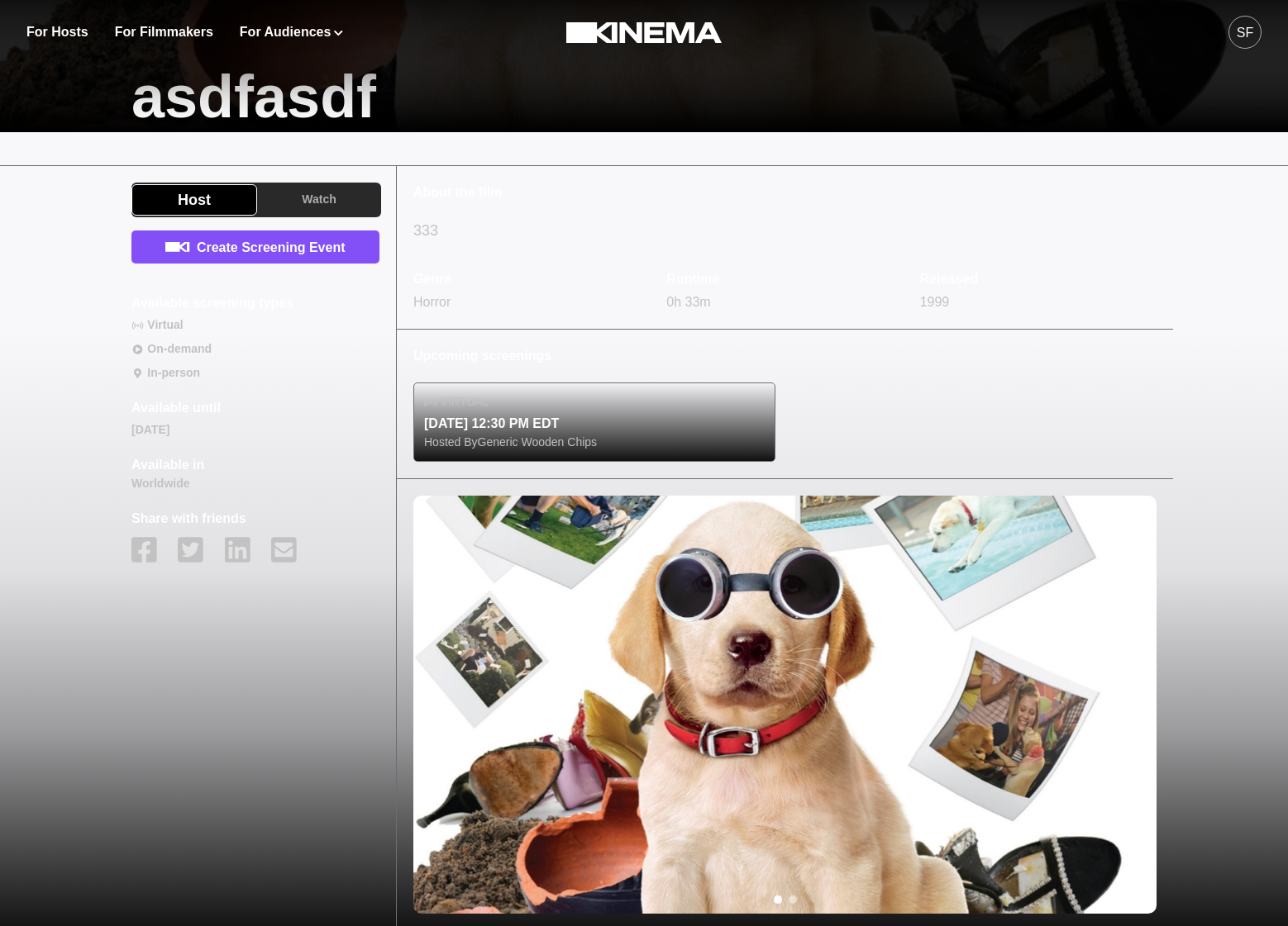
scroll to position [592, 0]
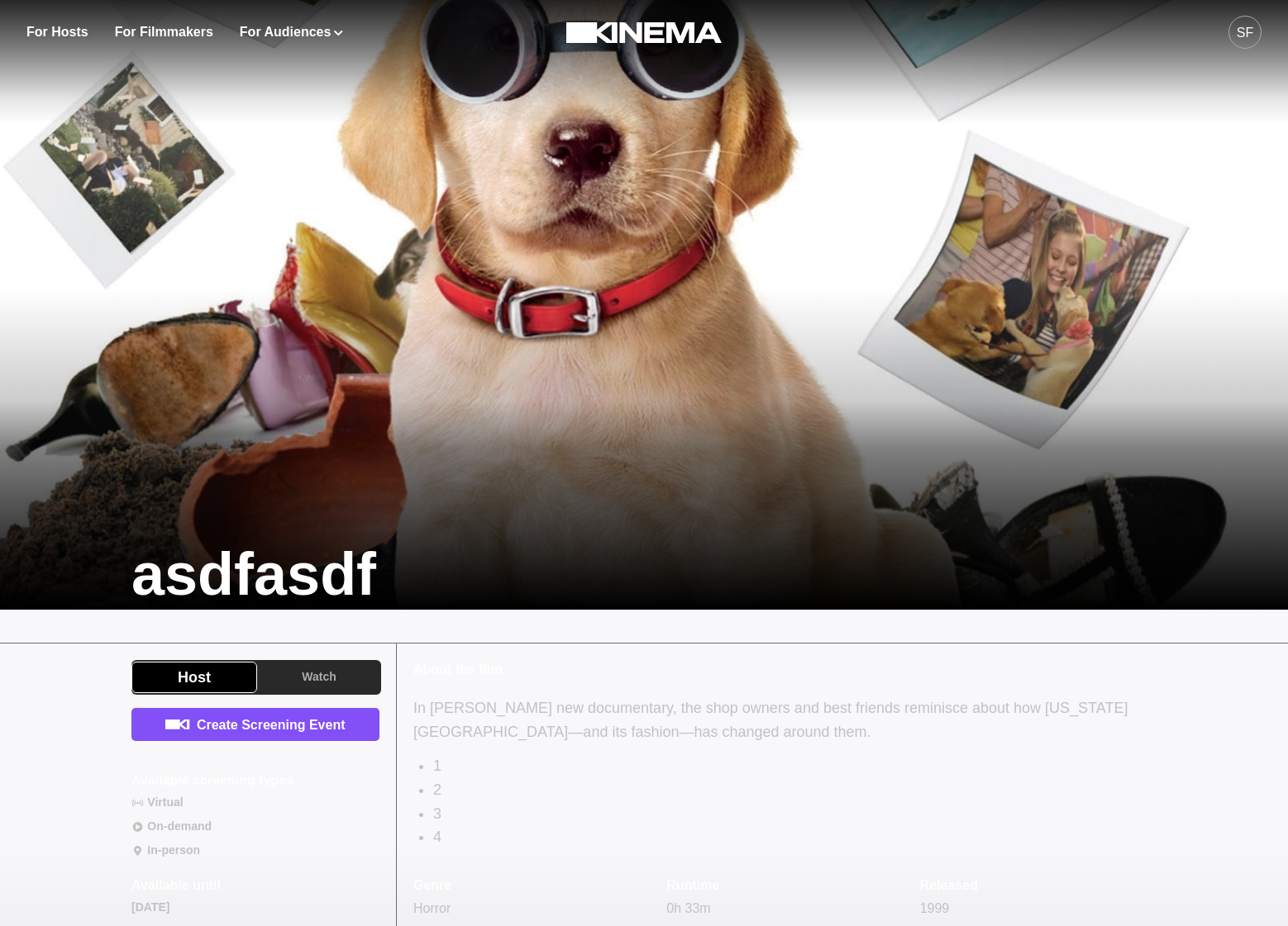
scroll to position [221, 0]
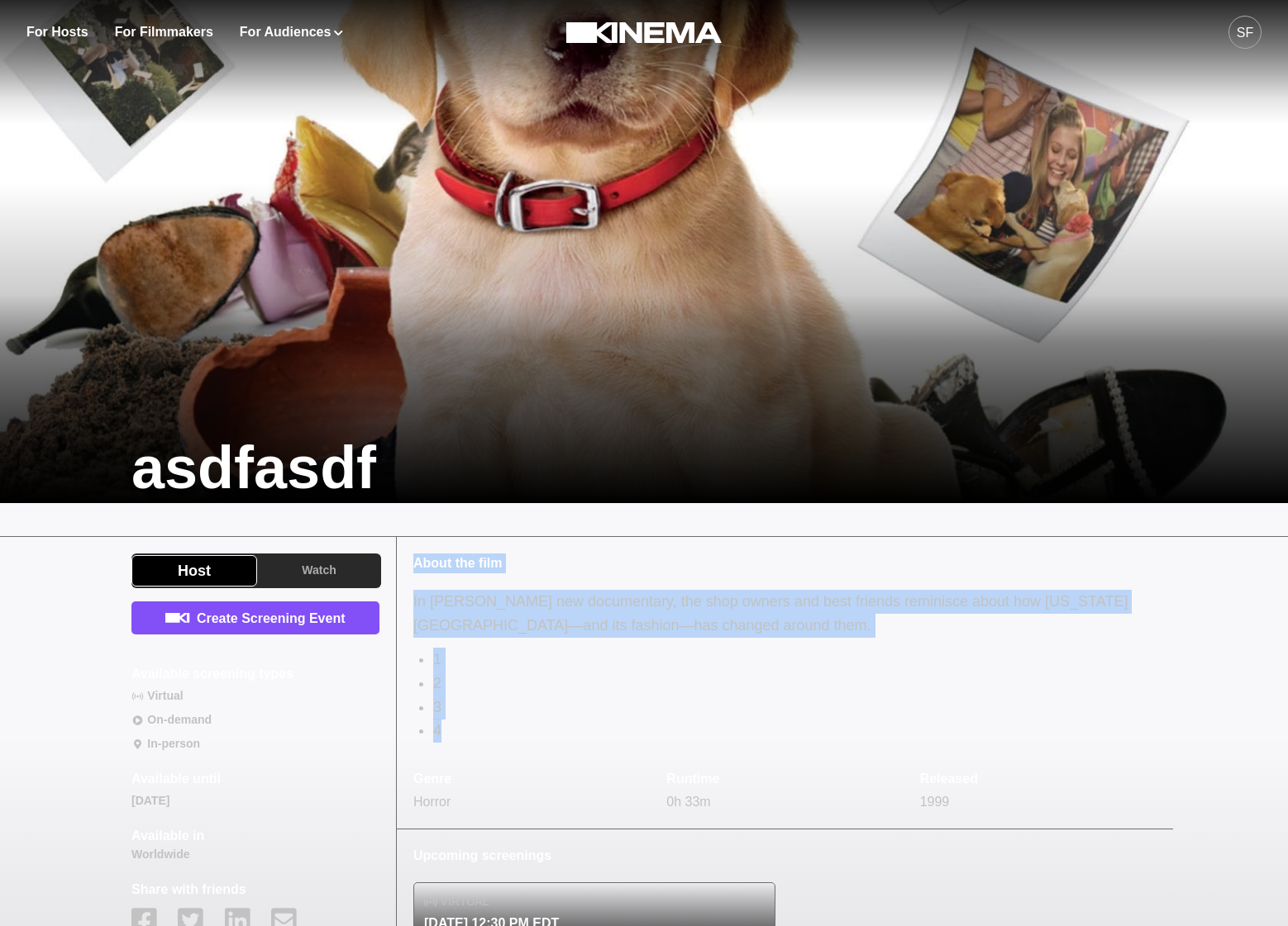
drag, startPoint x: 428, startPoint y: 662, endPoint x: 470, endPoint y: 487, distance: 180.0
click at [455, 497] on div "asdfasdf Host Watch Create Screening Event Available screening types Virtual On…" at bounding box center [644, 605] width 1288 height 1652
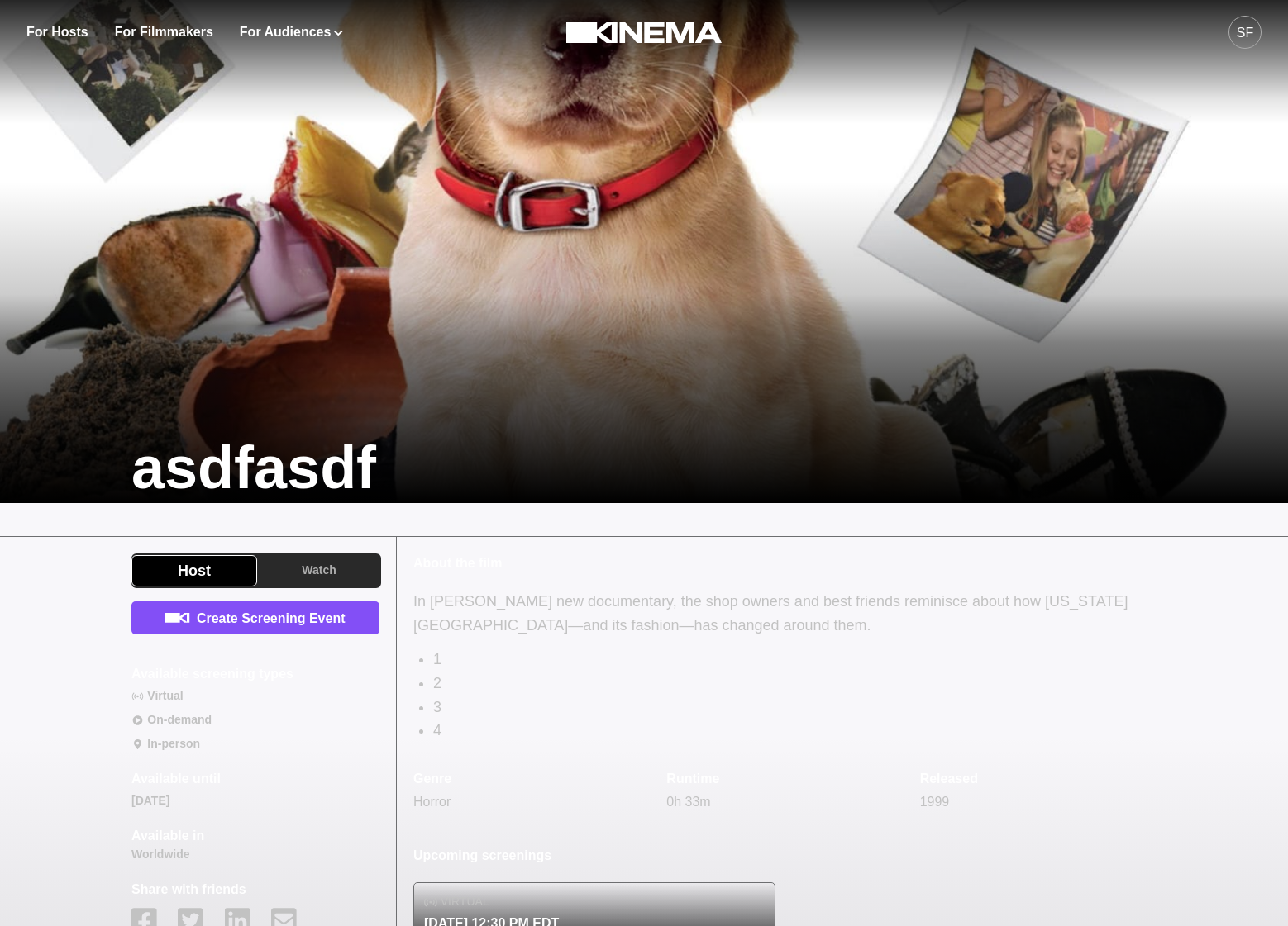
drag, startPoint x: 525, startPoint y: 602, endPoint x: 534, endPoint y: 598, distance: 9.8
click at [528, 602] on p "In Smriti Keshari’s new documentary, the shop owners and best friends reminisce…" at bounding box center [785, 614] width 743 height 48
click at [347, 607] on link "Create Screening Event" at bounding box center [255, 618] width 248 height 33
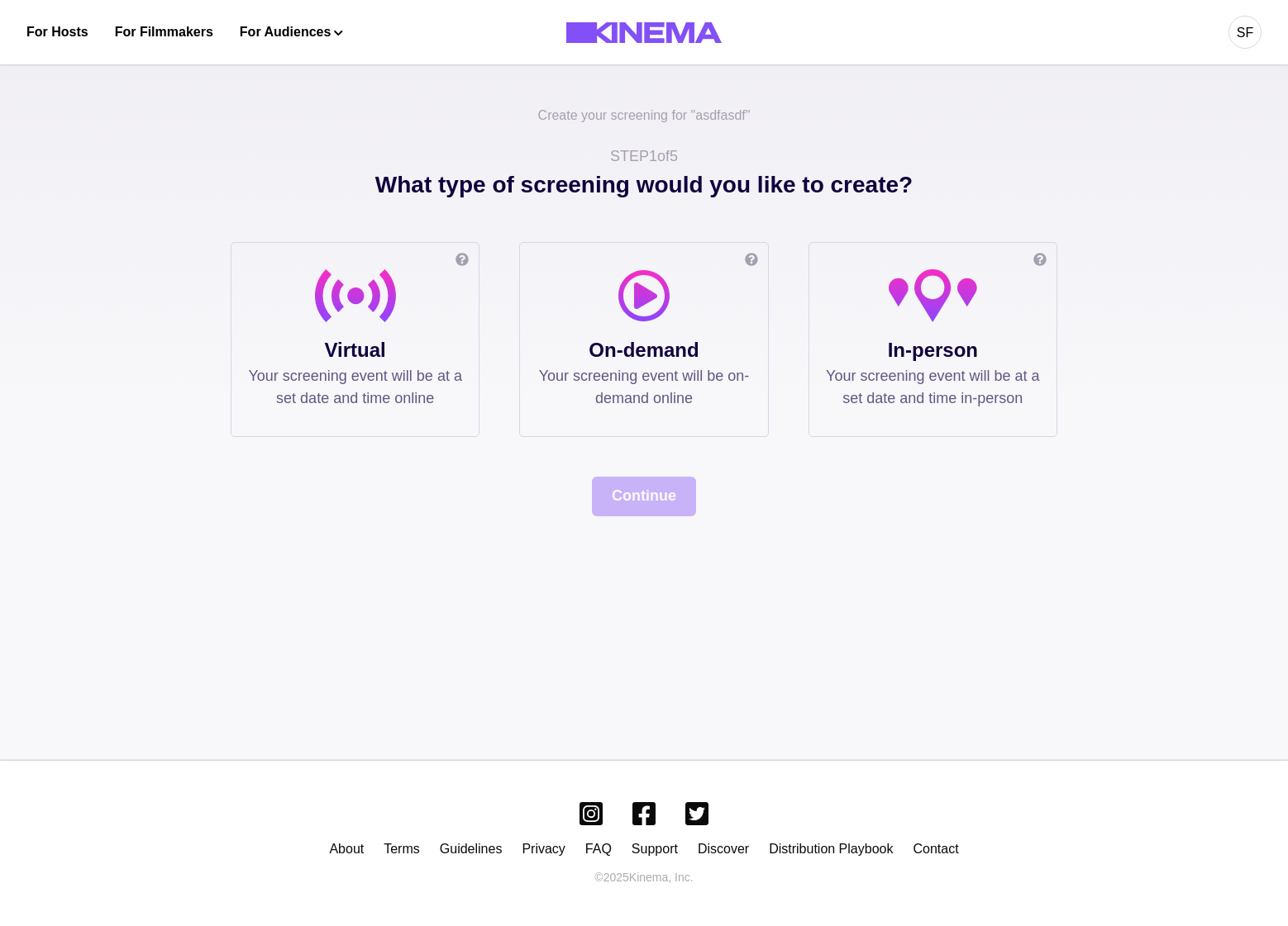
click at [640, 324] on div at bounding box center [643, 302] width 214 height 66
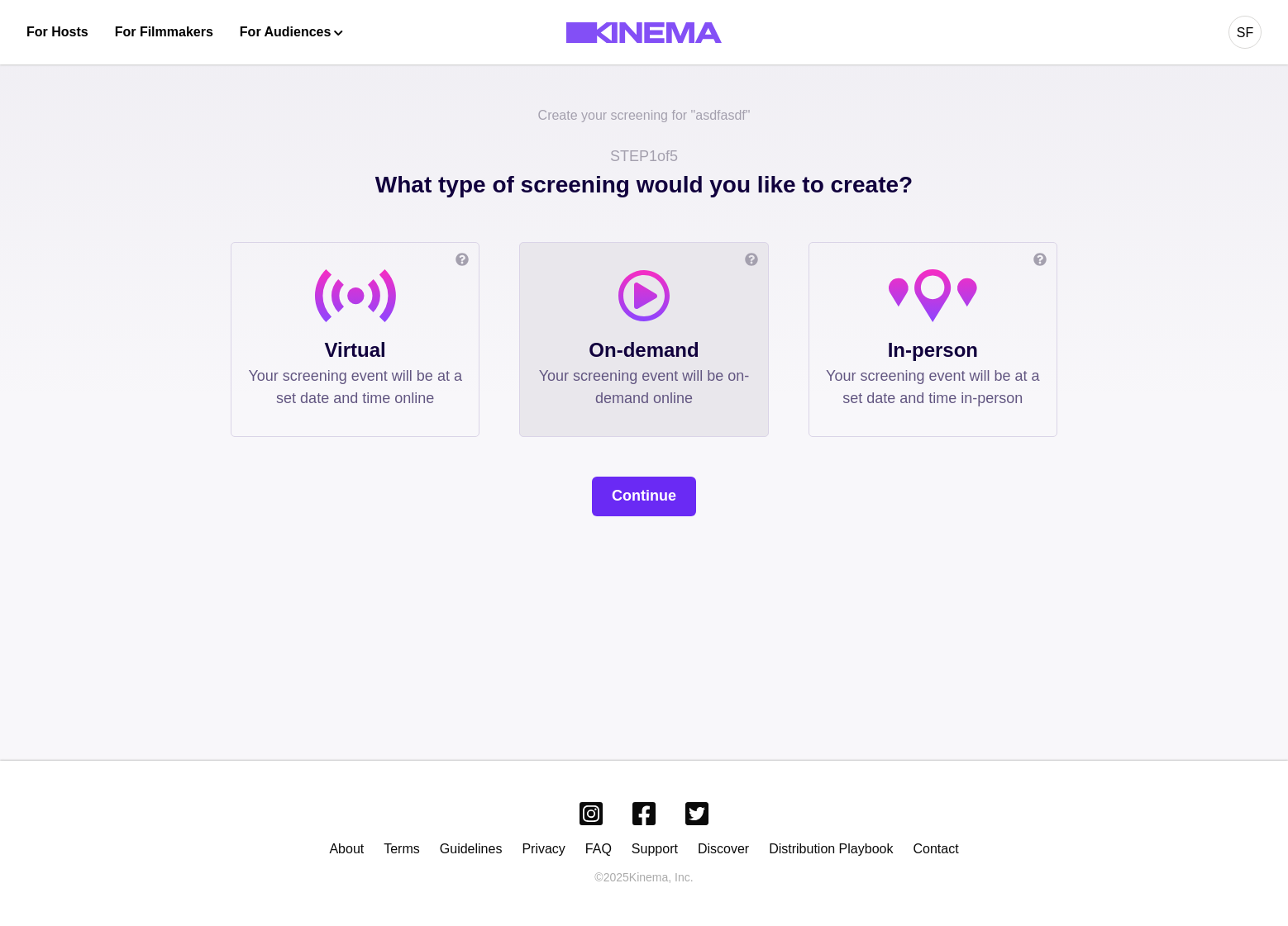
click at [646, 496] on button "Continue" at bounding box center [644, 496] width 104 height 40
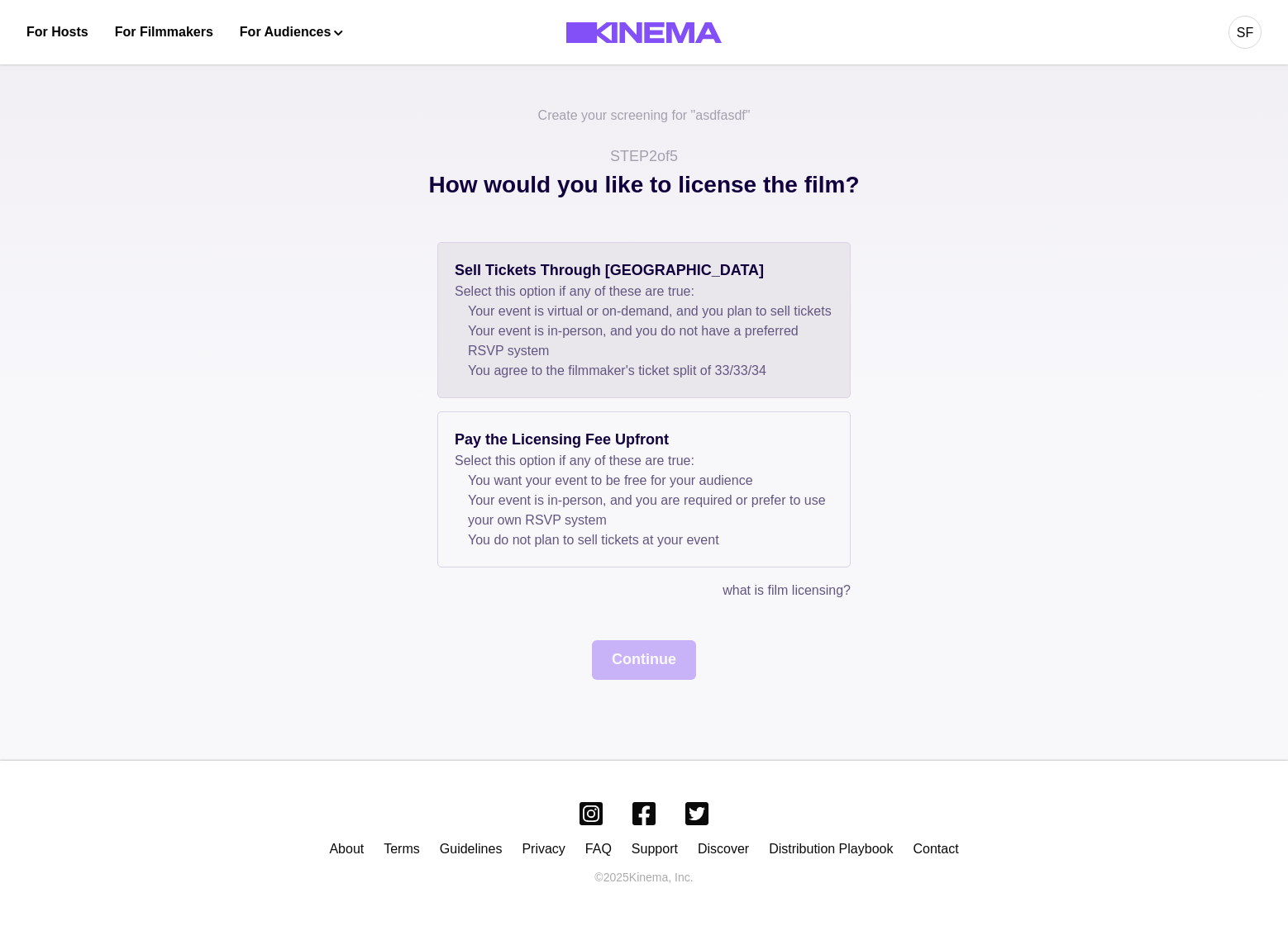
click at [515, 274] on p "Sell Tickets Through Kinema" at bounding box center [644, 271] width 378 height 22
click at [621, 680] on button "Continue" at bounding box center [644, 660] width 104 height 40
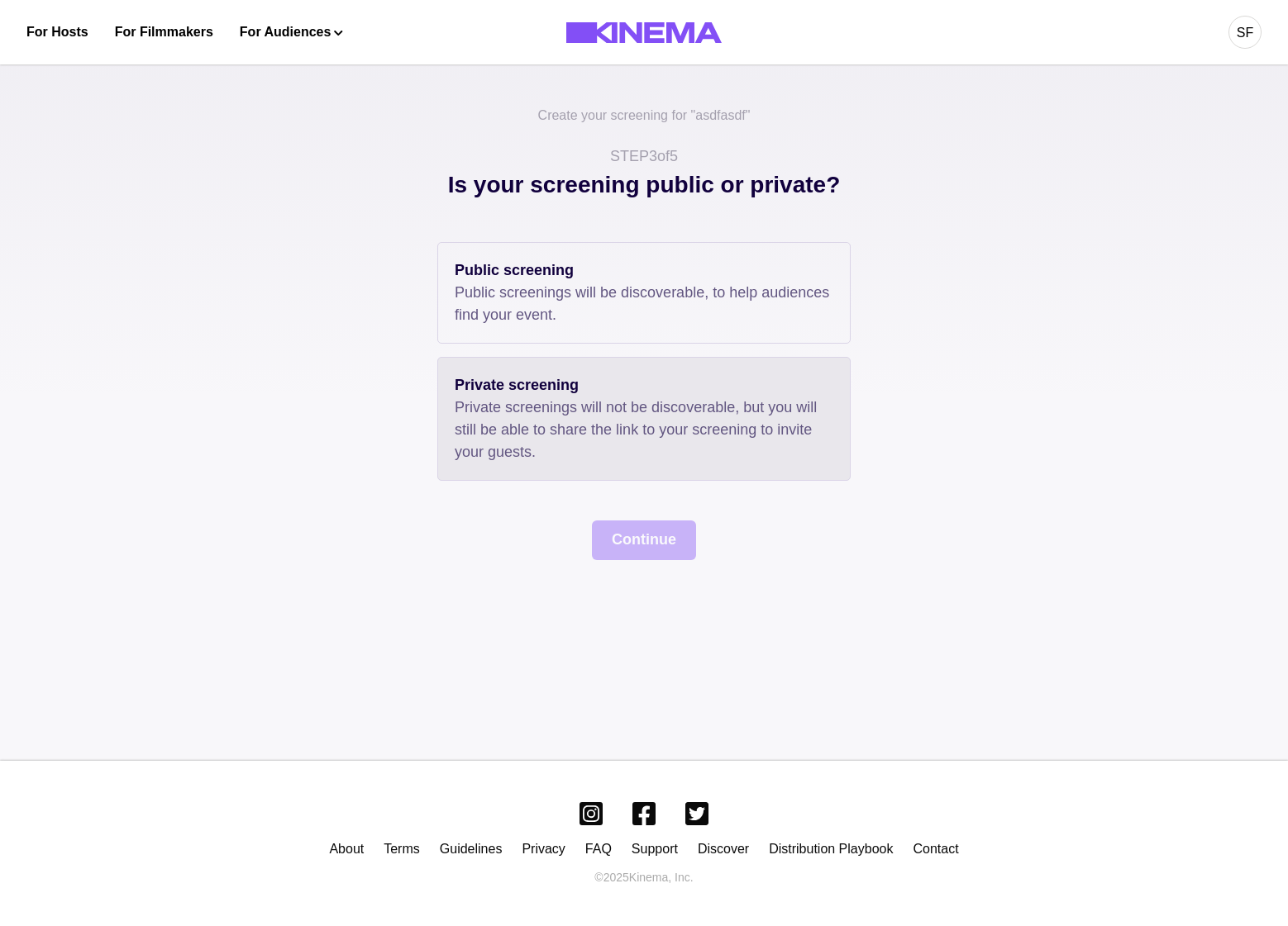
click at [453, 364] on div "Private screening Private screenings will not be discoverable, but you will sti…" at bounding box center [643, 419] width 414 height 124
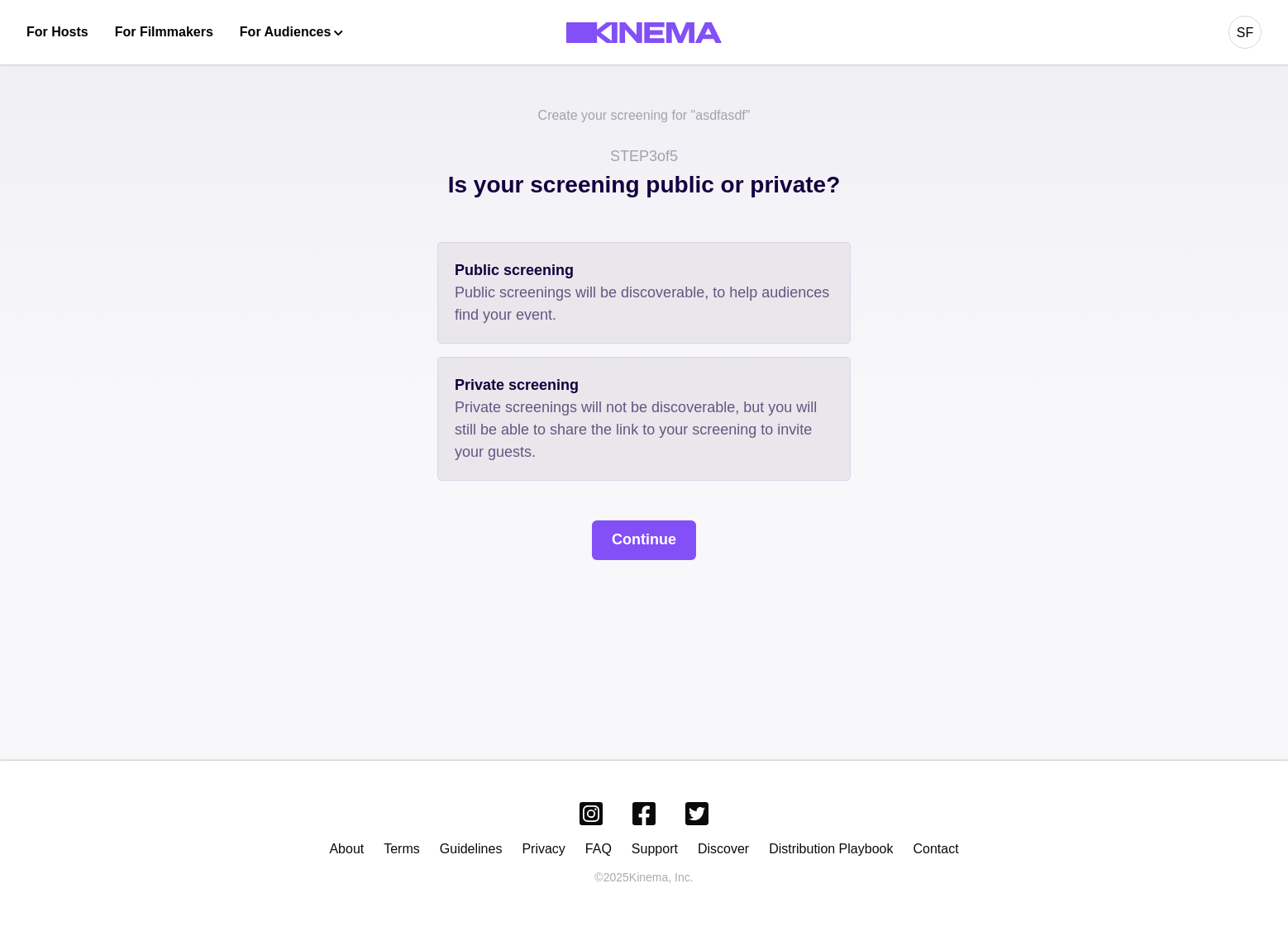
click at [484, 324] on p "Public screenings will be discoverable, to help audiences find your event." at bounding box center [644, 304] width 378 height 45
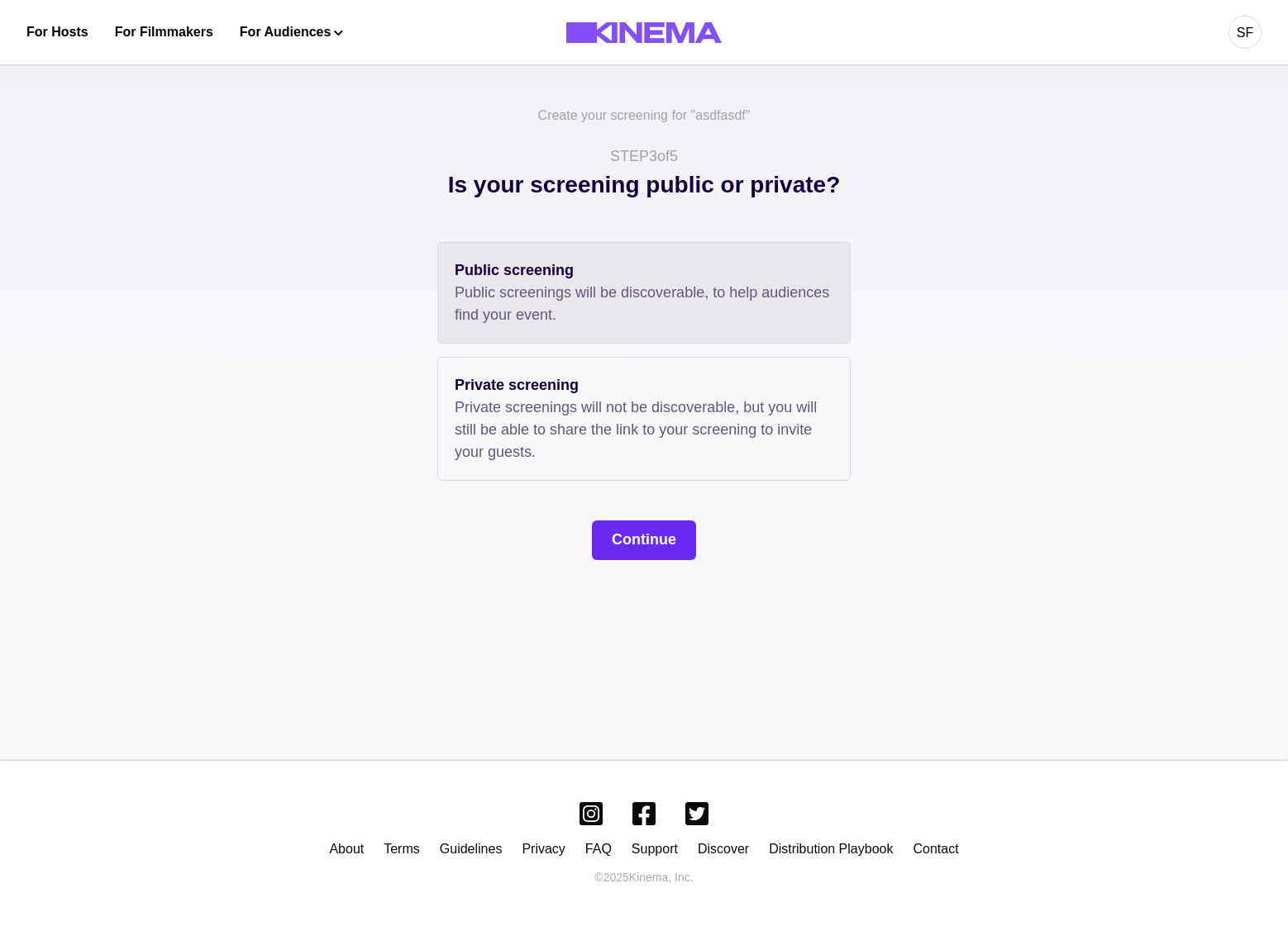
click at [669, 544] on button "Continue" at bounding box center [644, 540] width 104 height 40
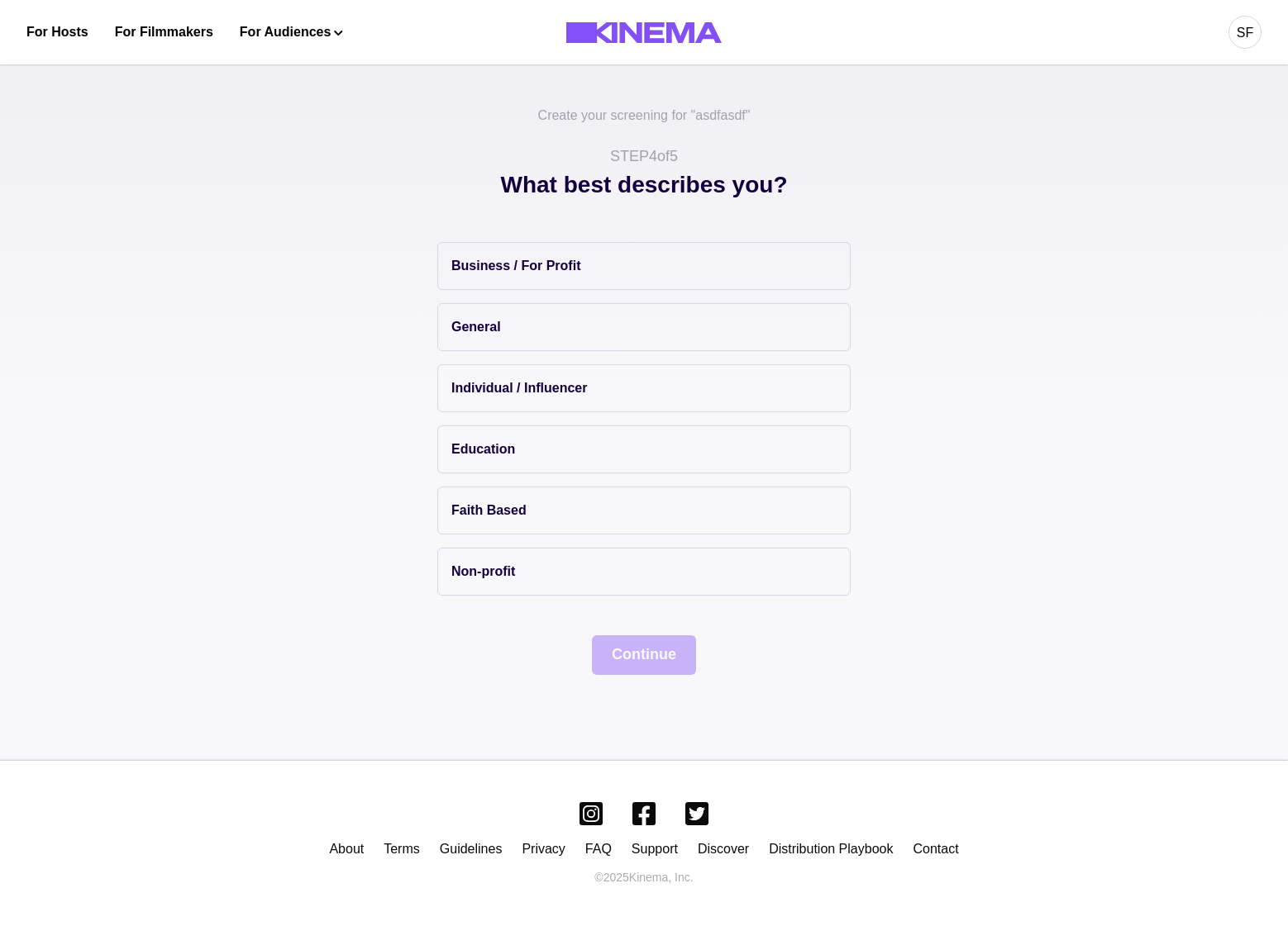
click at [534, 371] on button "Individual / Influencer" at bounding box center [643, 388] width 414 height 48
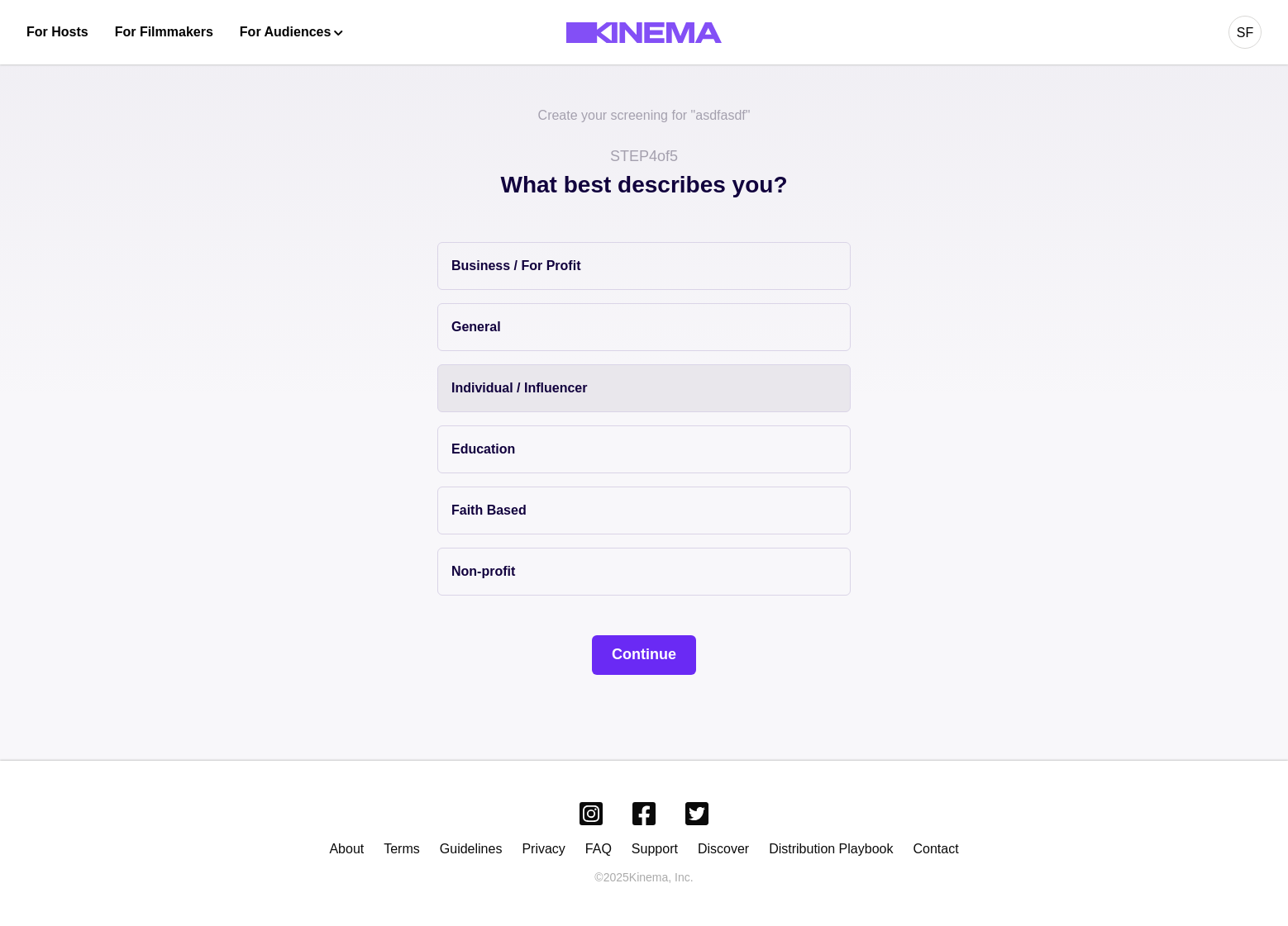
click at [632, 658] on button "Continue" at bounding box center [644, 655] width 104 height 40
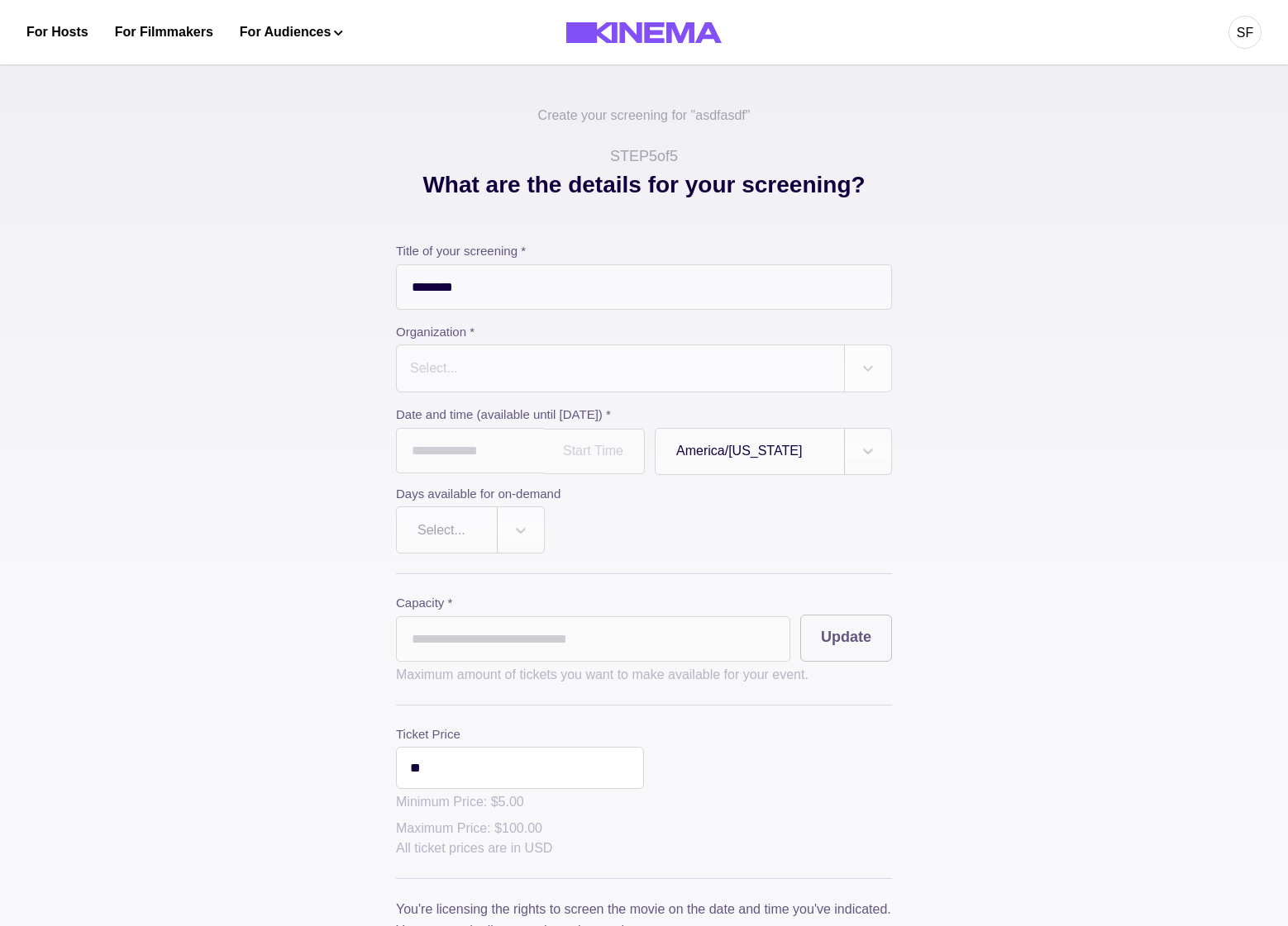
click at [524, 296] on input "********" at bounding box center [644, 287] width 496 height 46
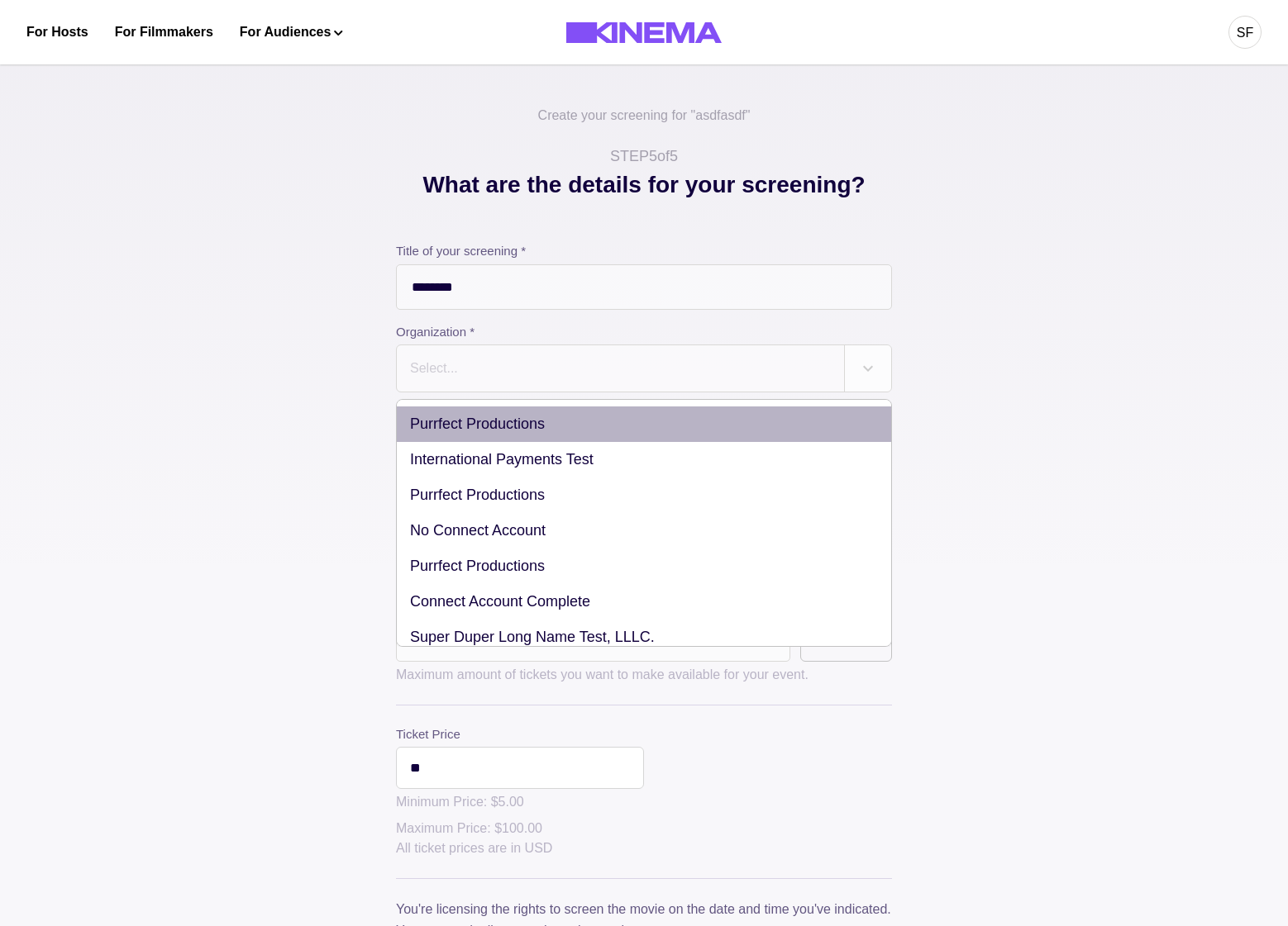
drag, startPoint x: 531, startPoint y: 358, endPoint x: 489, endPoint y: 394, distance: 55.3
click at [531, 358] on div at bounding box center [620, 369] width 424 height 23
drag, startPoint x: 488, startPoint y: 396, endPoint x: 480, endPoint y: 410, distance: 16.1
click at [487, 400] on div "Title of your screening * ******** Organization * option Purrfect Productions f…" at bounding box center [644, 398] width 496 height 312
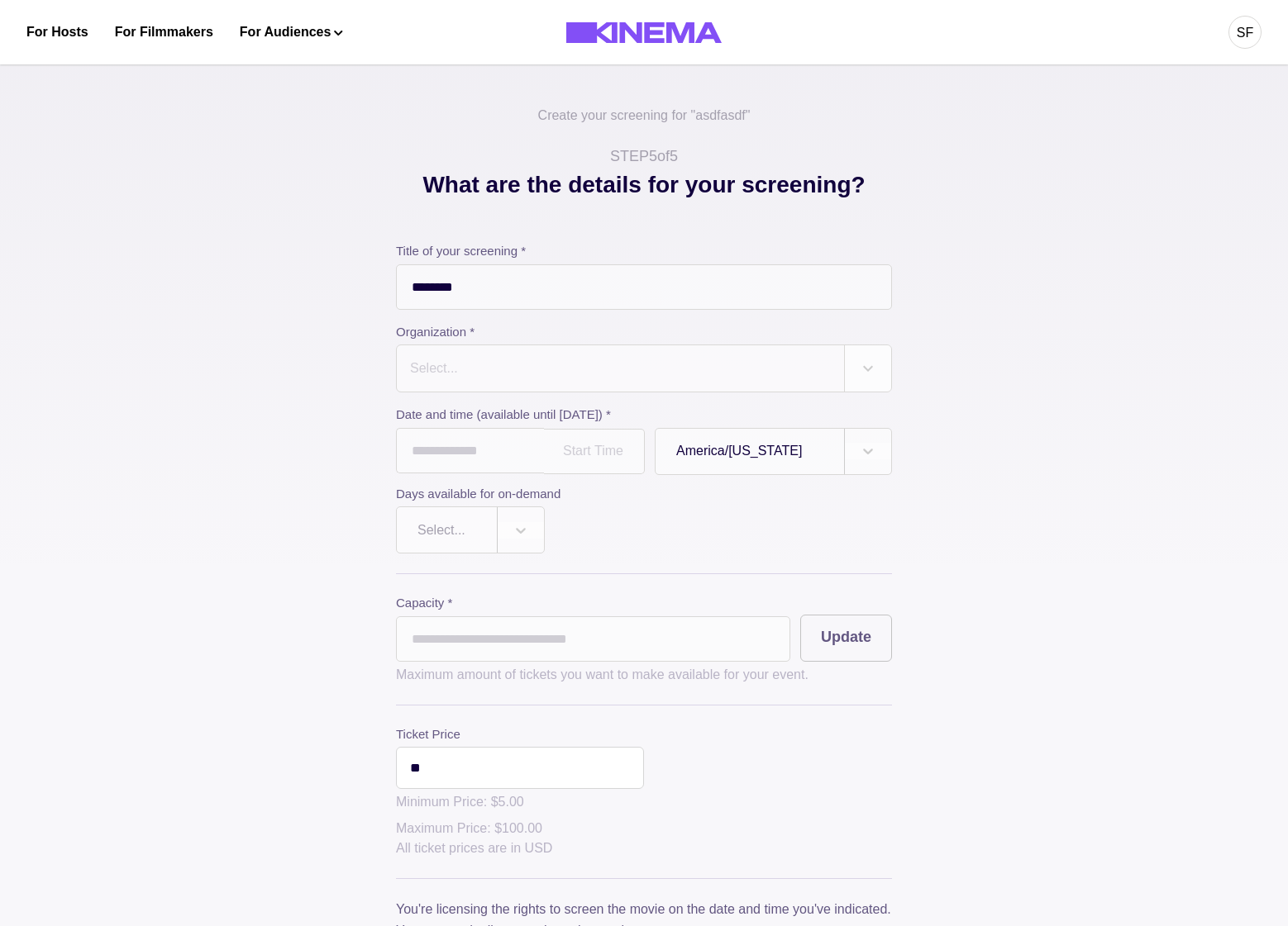
click at [480, 410] on label "Date and time (available until Oct 30, 2026) *" at bounding box center [639, 415] width 486 height 19
drag, startPoint x: 410, startPoint y: 373, endPoint x: 432, endPoint y: 396, distance: 31.8
click at [410, 374] on div "Select..." at bounding box center [434, 369] width 48 height 20
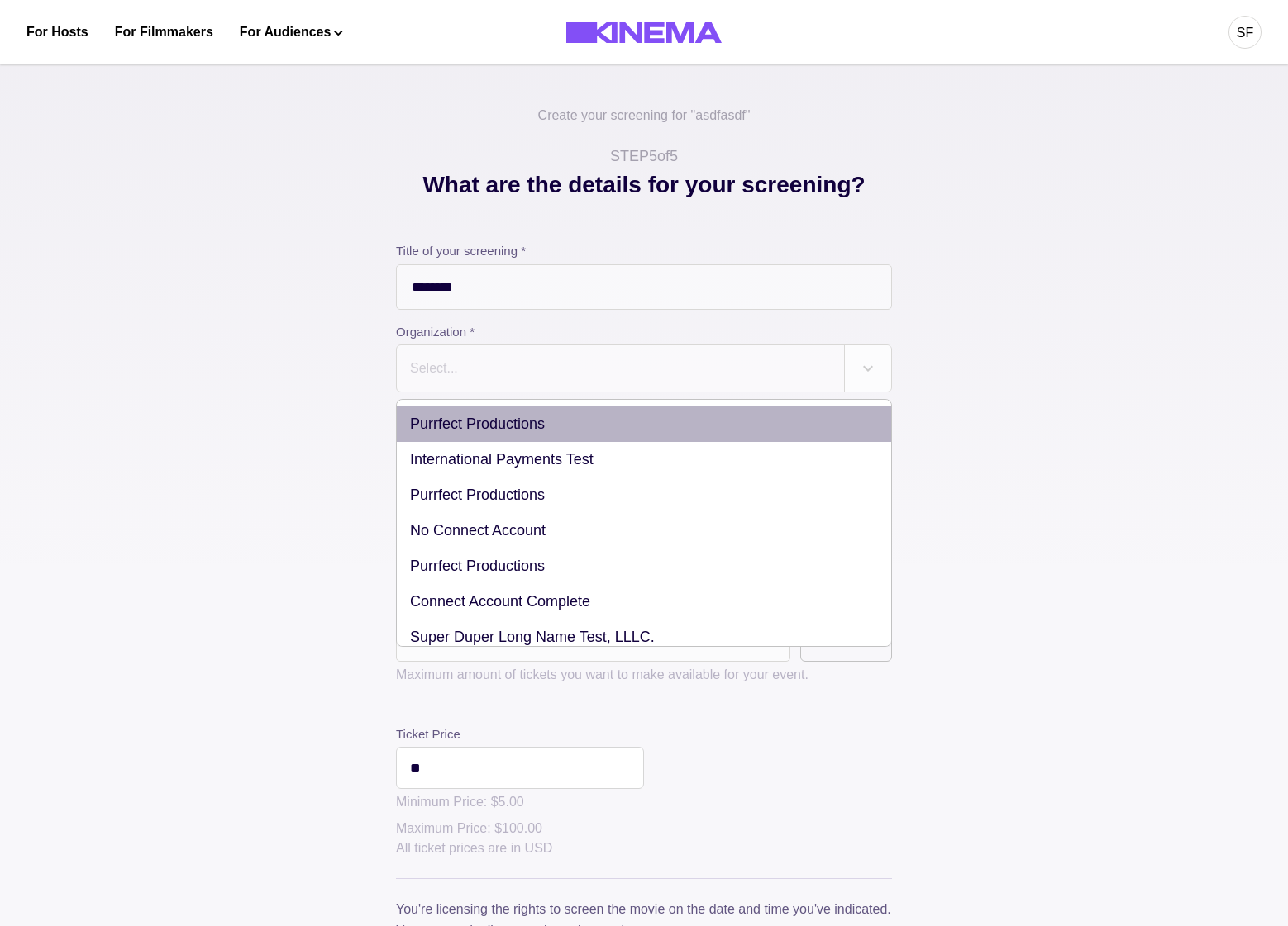
click at [450, 432] on div "Purrfect Productions" at bounding box center [644, 424] width 495 height 35
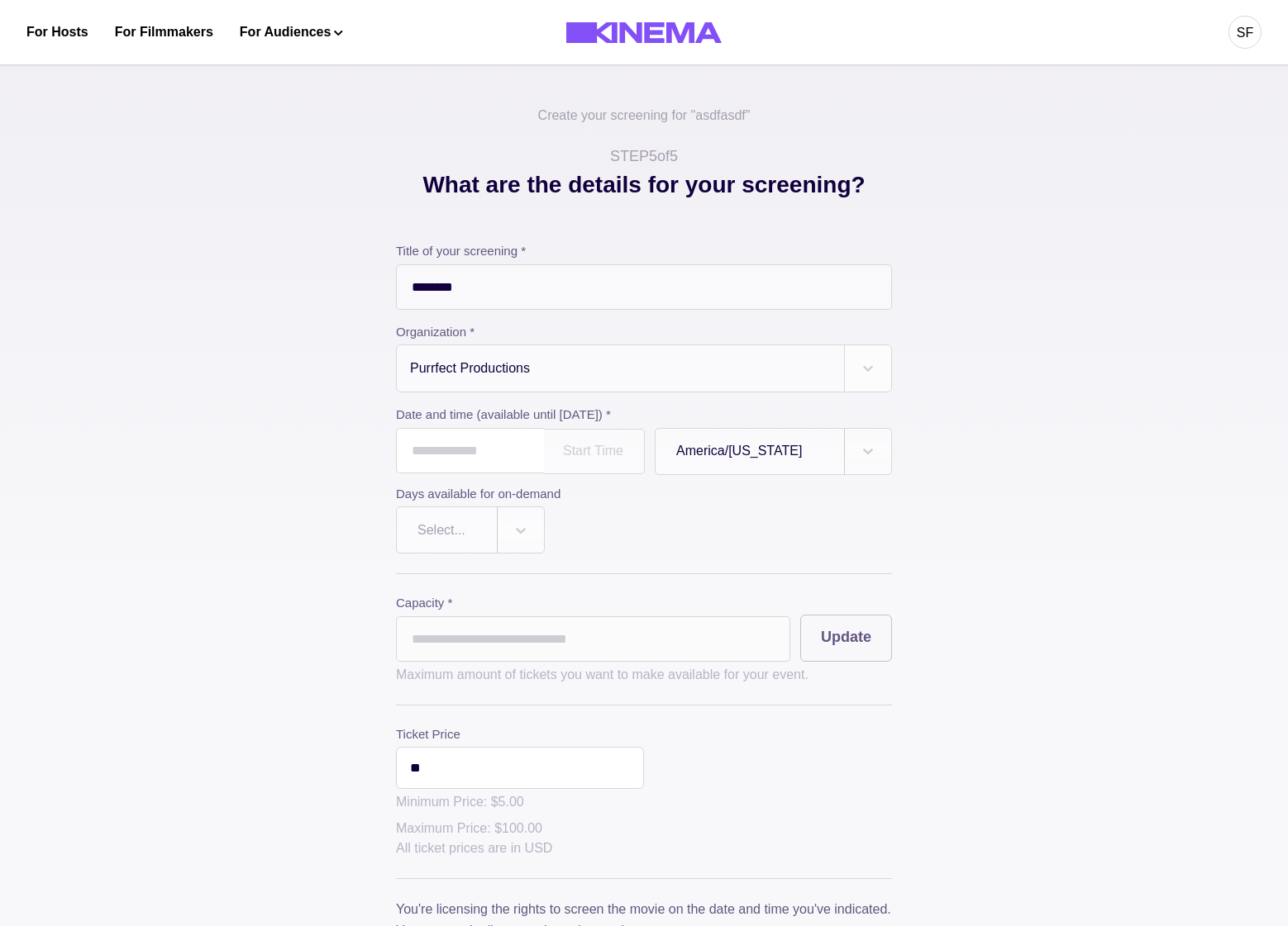
click at [442, 472] on input "text" at bounding box center [470, 450] width 148 height 46
click at [452, 568] on td "8" at bounding box center [445, 564] width 30 height 23
type input "**********"
click at [457, 528] on div at bounding box center [446, 530] width 59 height 20
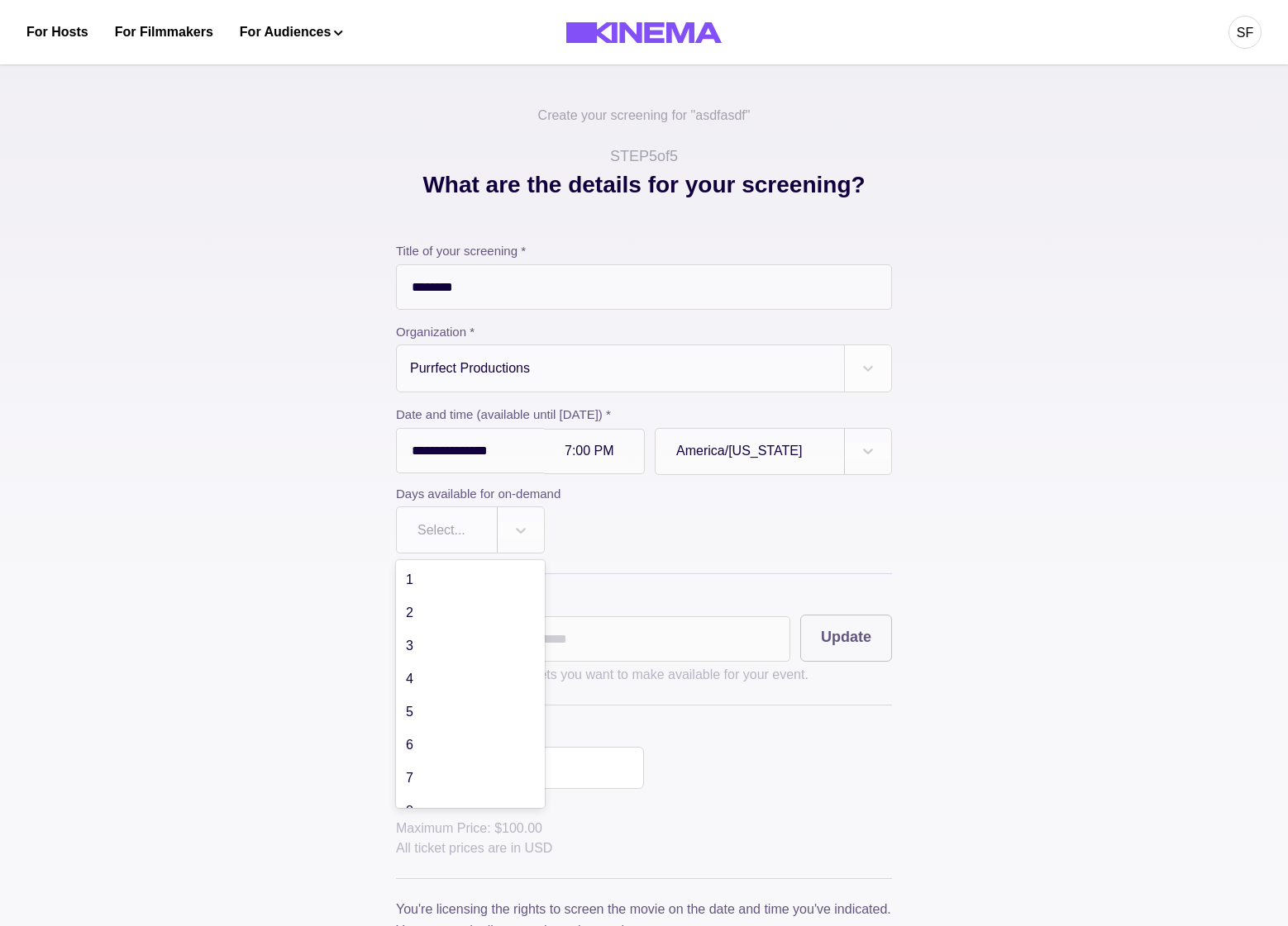
scroll to position [750, 0]
drag, startPoint x: 423, startPoint y: 789, endPoint x: 437, endPoint y: 769, distance: 24.4
click at [423, 789] on div "30" at bounding box center [470, 788] width 148 height 33
drag, startPoint x: 417, startPoint y: 632, endPoint x: 469, endPoint y: 656, distance: 57.3
click at [418, 632] on input "*" at bounding box center [593, 639] width 395 height 46
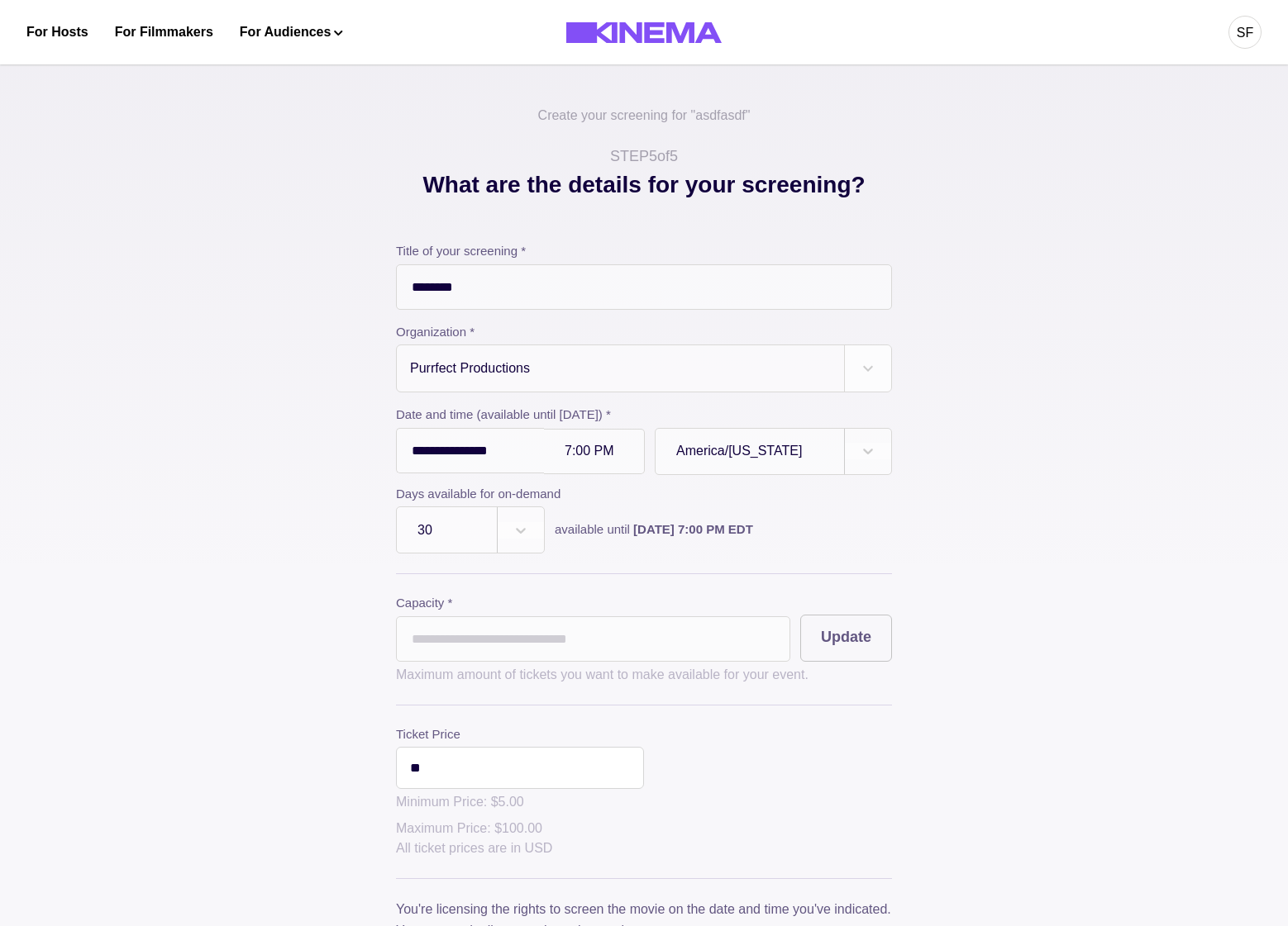
type input "***"
click at [904, 637] on div "**********" at bounding box center [643, 614] width 826 height 893
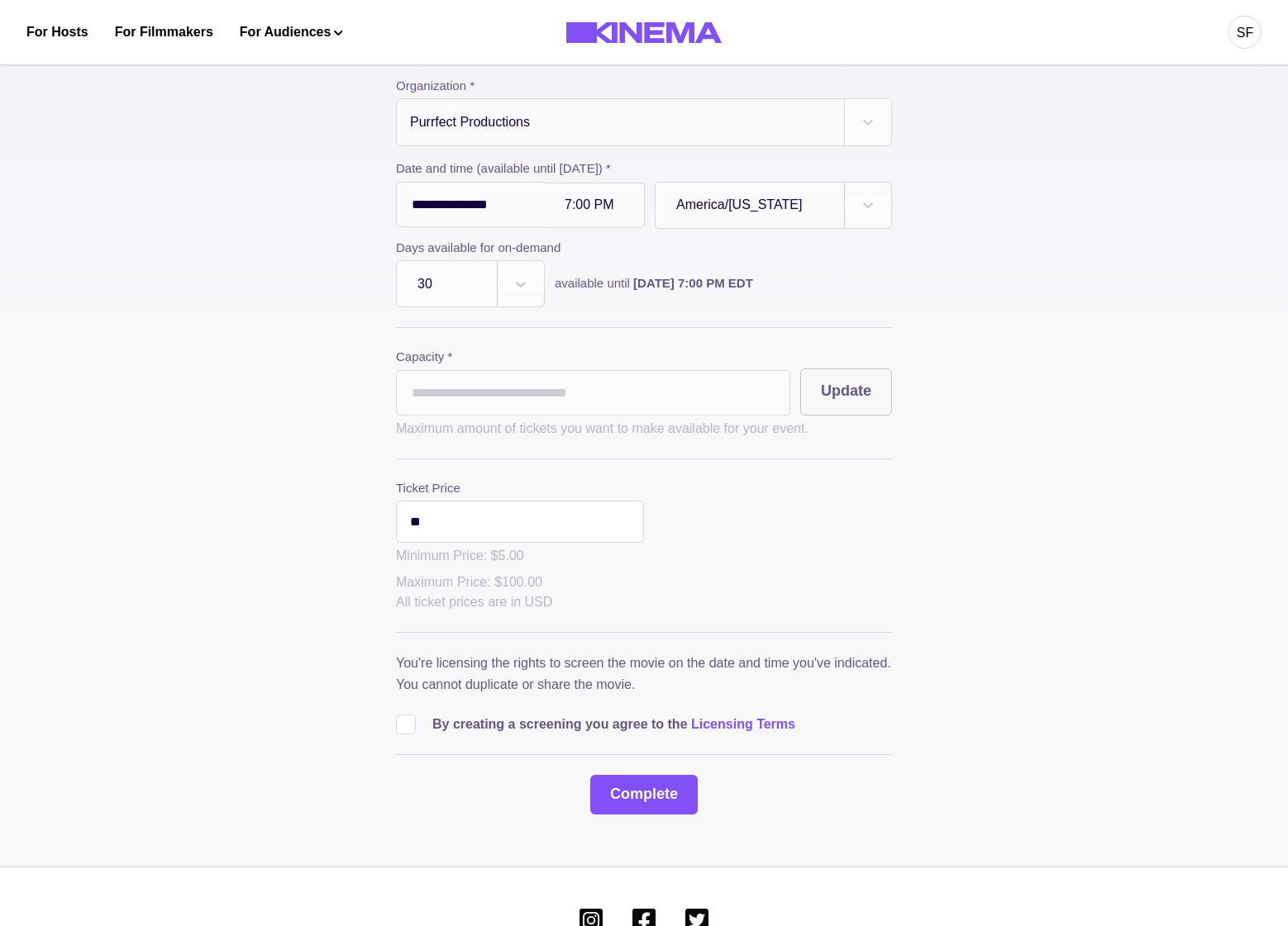
scroll to position [312, 0]
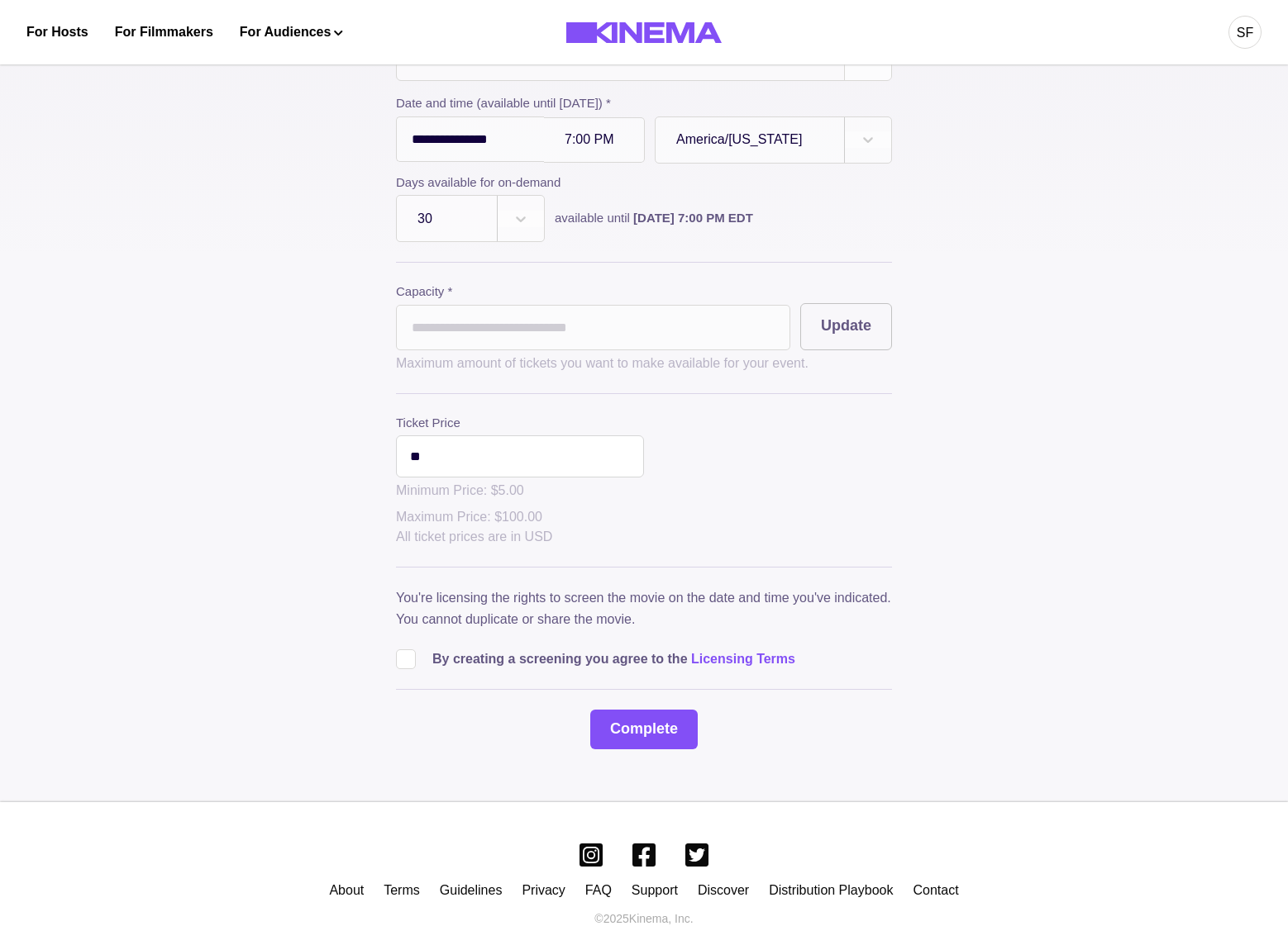
click at [421, 648] on div "By creating a screening you agree to the Licensing Terms" at bounding box center [644, 652] width 496 height 33
drag, startPoint x: 421, startPoint y: 673, endPoint x: 578, endPoint y: 686, distance: 157.5
click at [427, 675] on div "**********" at bounding box center [644, 340] width 496 height 819
click at [512, 668] on p "By creating a screening you agree to the Licensing Terms" at bounding box center [614, 659] width 363 height 20
click at [652, 734] on button "Complete" at bounding box center [644, 729] width 107 height 40
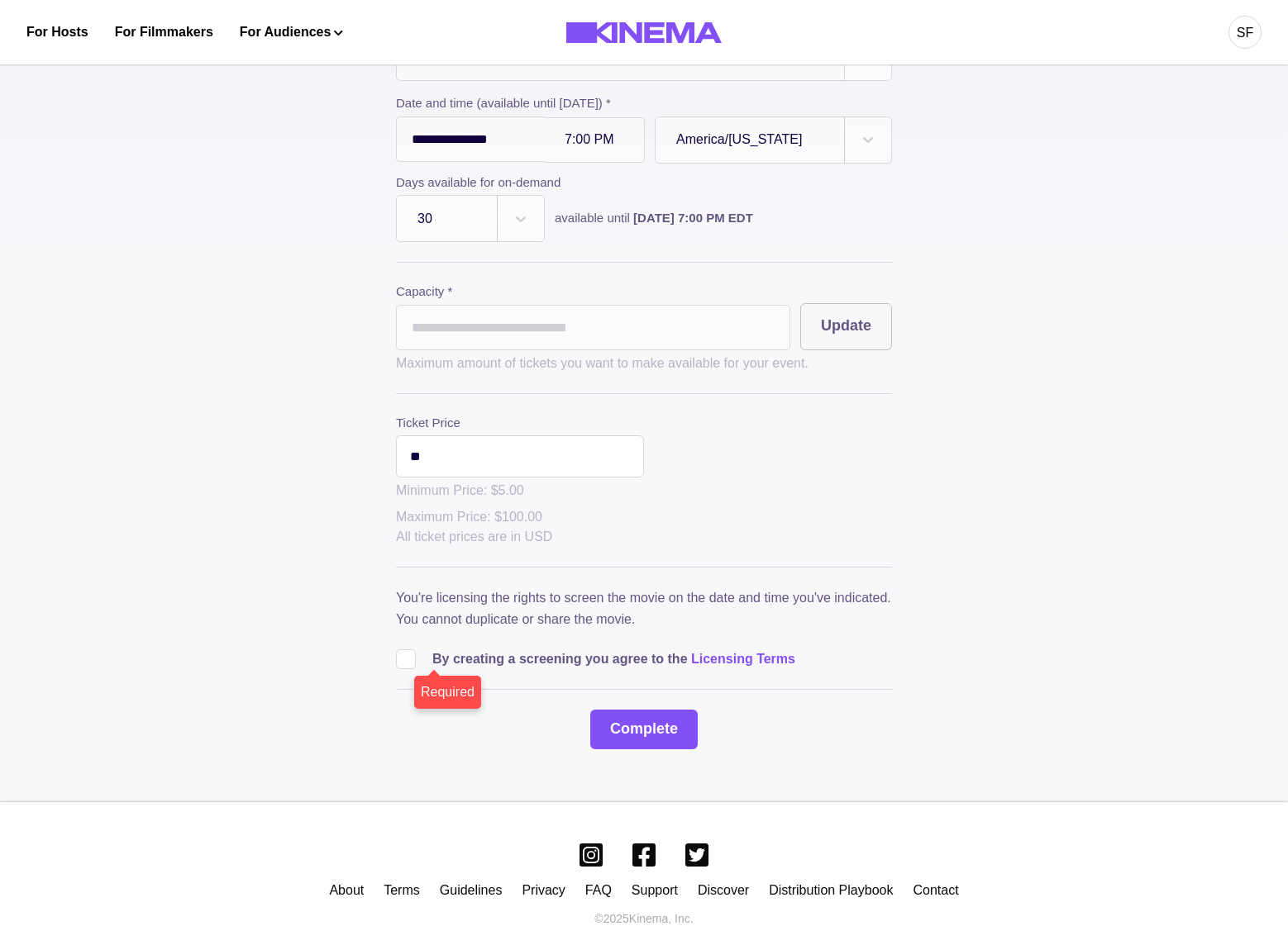
scroll to position [358, 0]
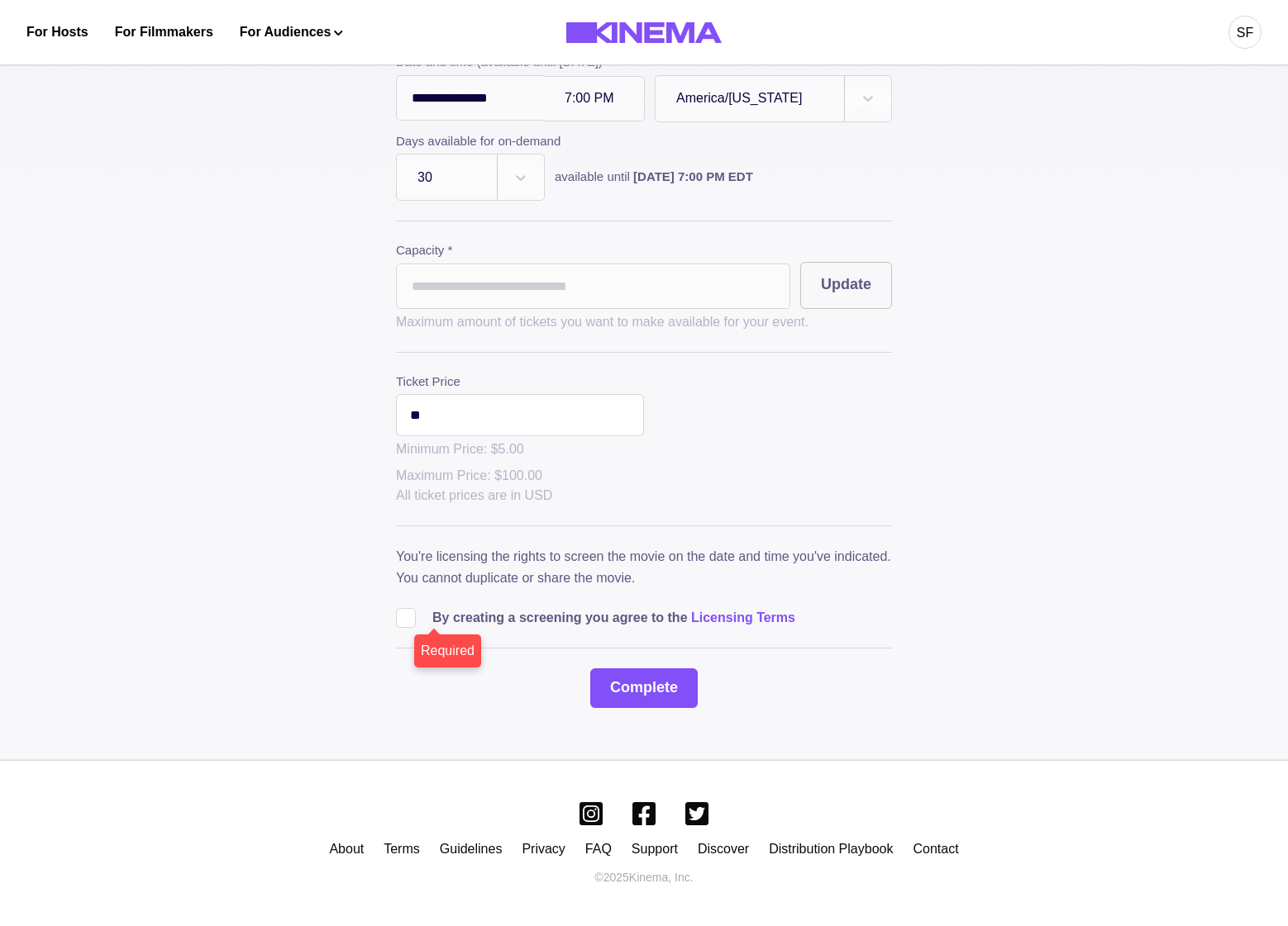
click at [407, 639] on div "**********" at bounding box center [644, 299] width 496 height 819
drag, startPoint x: 408, startPoint y: 622, endPoint x: 421, endPoint y: 624, distance: 13.2
click at [408, 622] on span at bounding box center [406, 618] width 20 height 20
click at [641, 689] on button "Complete" at bounding box center [644, 689] width 107 height 40
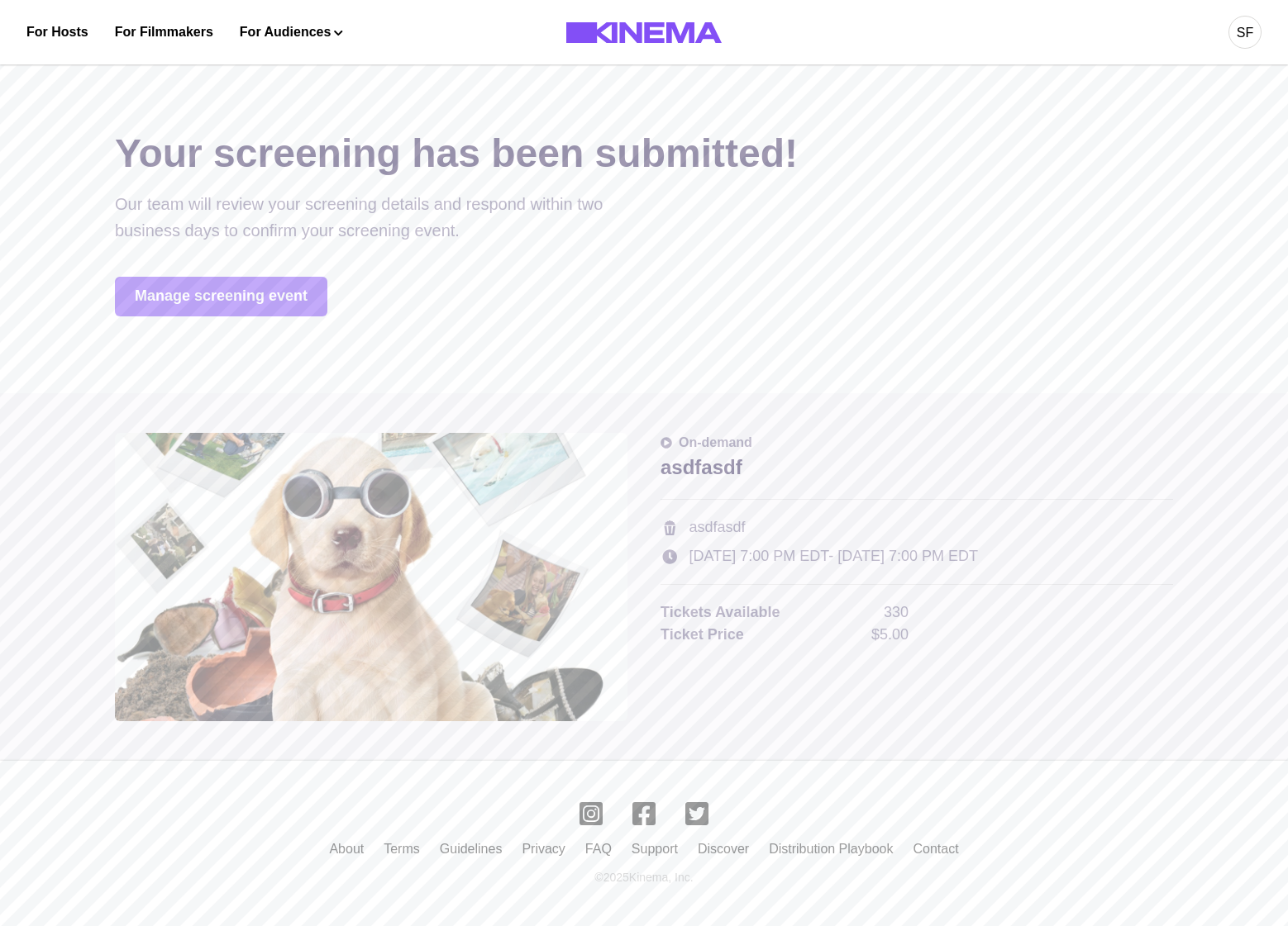
click at [262, 301] on link "Manage screening event" at bounding box center [221, 297] width 212 height 40
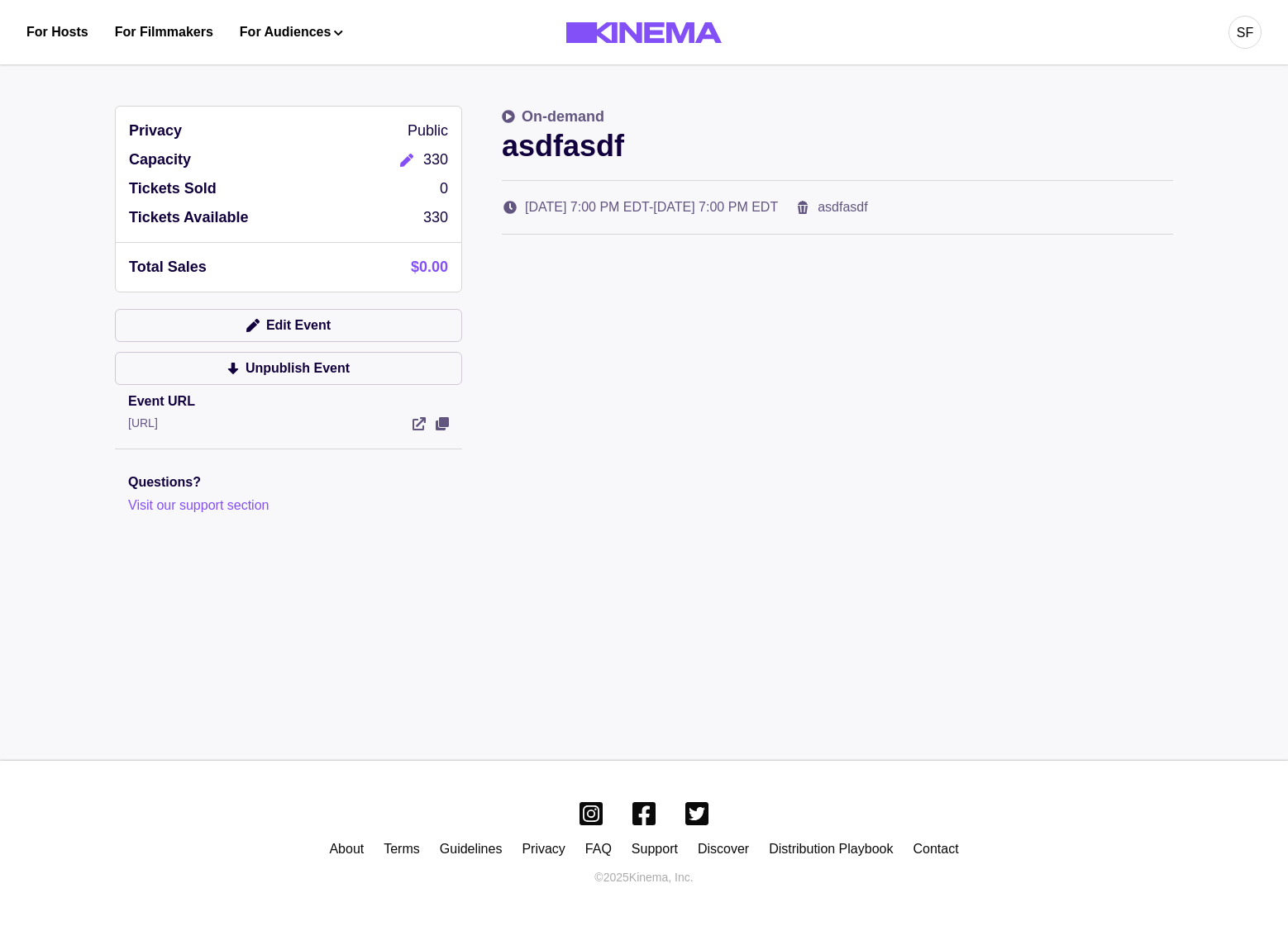
drag, startPoint x: 455, startPoint y: 415, endPoint x: 432, endPoint y: 429, distance: 26.9
click at [445, 419] on div "Event URL [URL]" at bounding box center [288, 412] width 347 height 41
click at [432, 429] on div at bounding box center [431, 423] width 36 height 13
click at [456, 420] on div "Event URL http://localhost:3000/events/asdfasdf-sfpih7" at bounding box center [288, 412] width 347 height 41
click at [447, 421] on icon "View Event" at bounding box center [442, 423] width 13 height 13
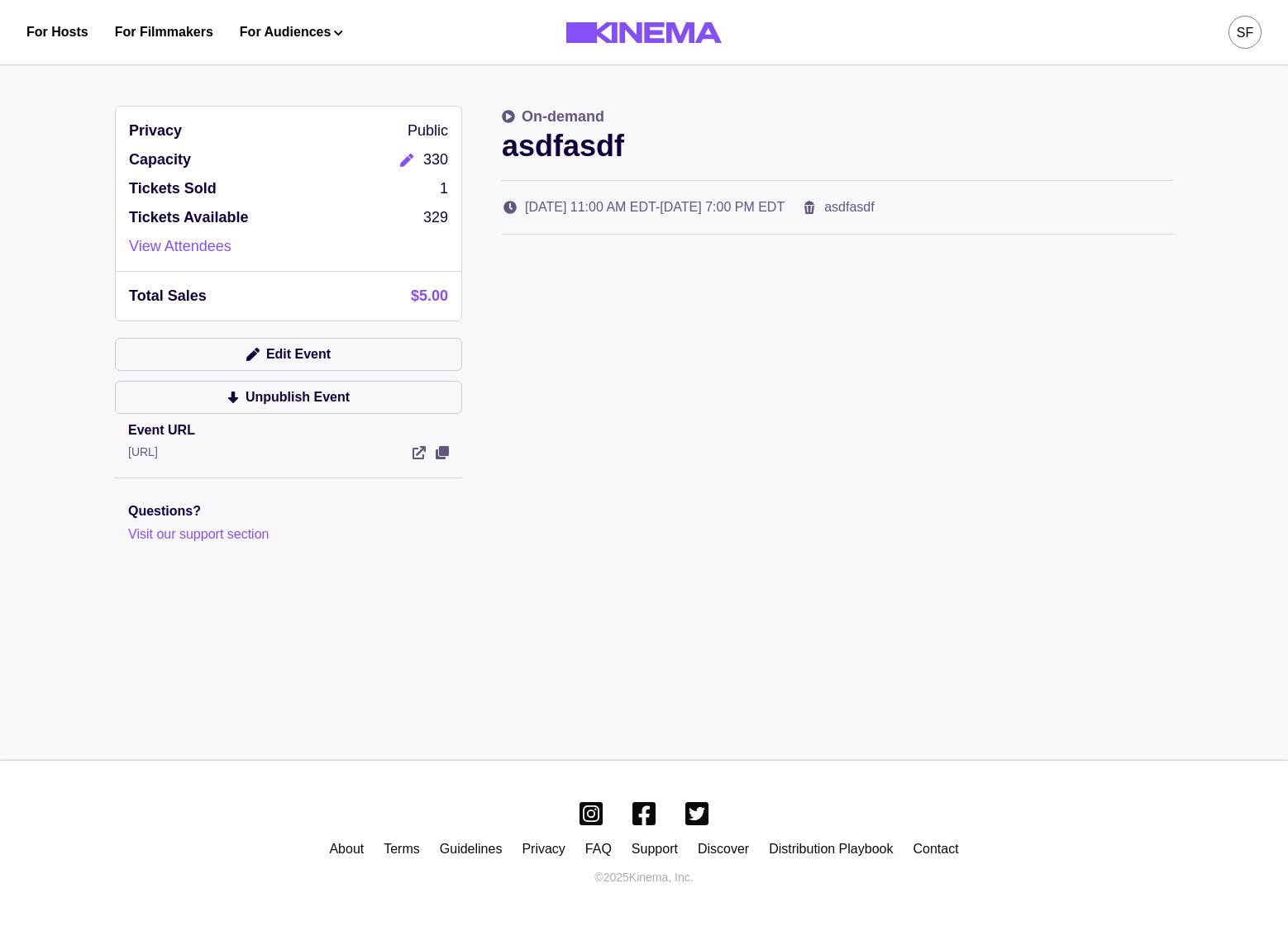
drag, startPoint x: 688, startPoint y: 545, endPoint x: 681, endPoint y: 421, distance: 124.2
click at [688, 545] on div "Privacy Public Capacity 330 Tickets Sold 1 Tickets Available 329 View Attendees…" at bounding box center [643, 366] width 1058 height 520
